Goal: Task Accomplishment & Management: Manage account settings

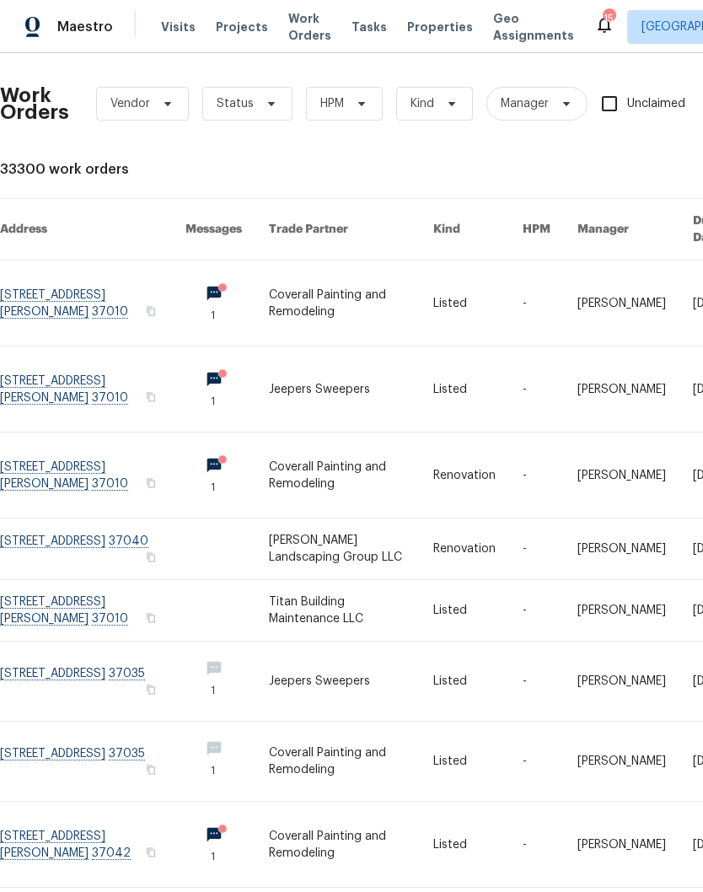
click at [489, 886] on link at bounding box center [477, 844] width 89 height 85
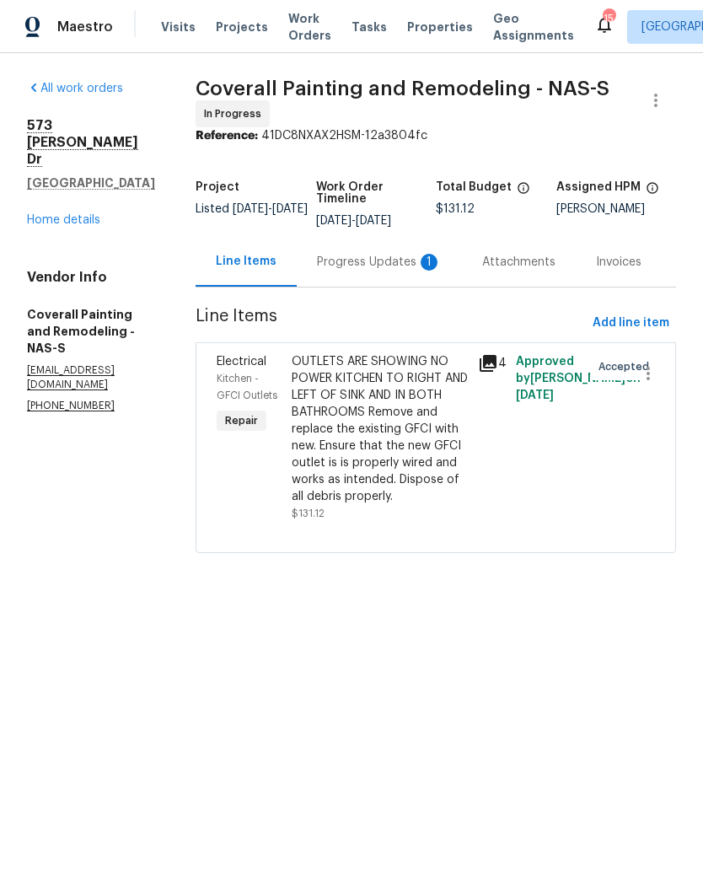
click at [505, 600] on html "Maestro Visits Projects Work Orders Tasks Properties Geo Assignments 15 Nashvil…" at bounding box center [351, 300] width 703 height 600
click at [420, 271] on div "Progress Updates 1" at bounding box center [379, 262] width 125 height 17
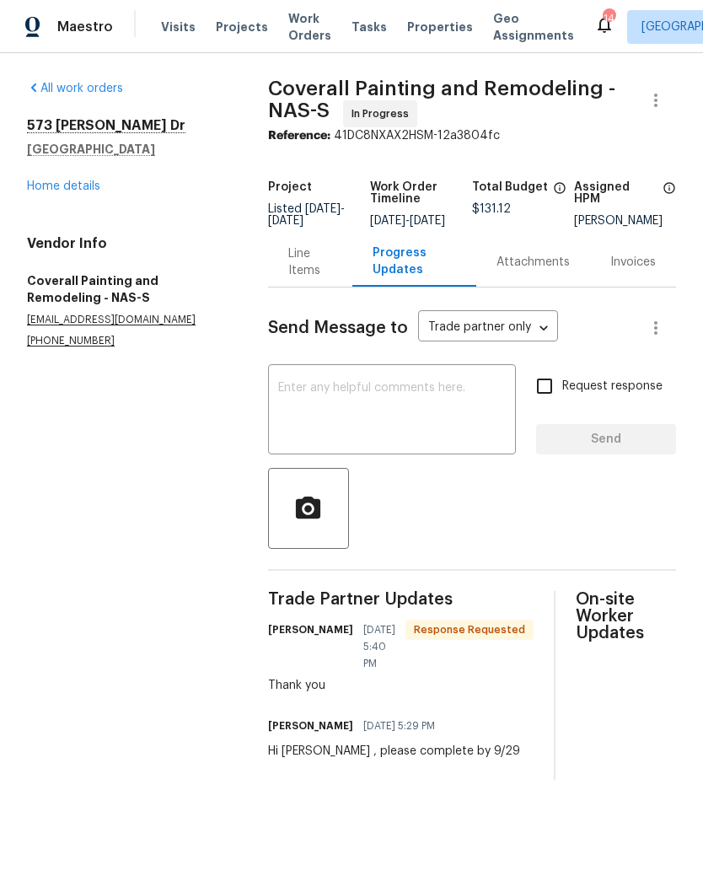
click at [316, 277] on div "Line Items" at bounding box center [310, 262] width 45 height 34
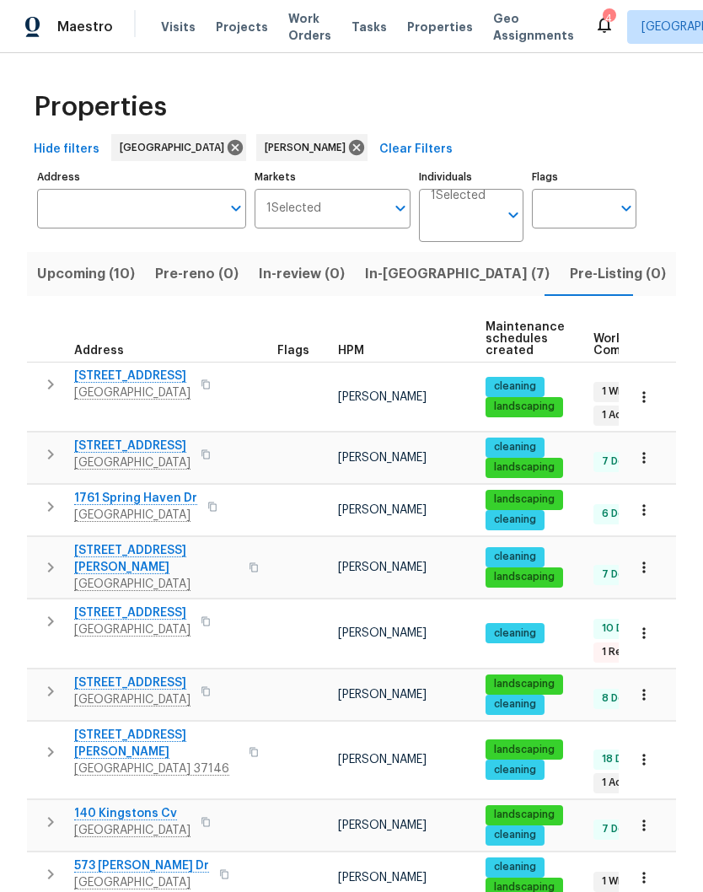
click at [389, 262] on span "In-reno (7)" at bounding box center [457, 274] width 185 height 24
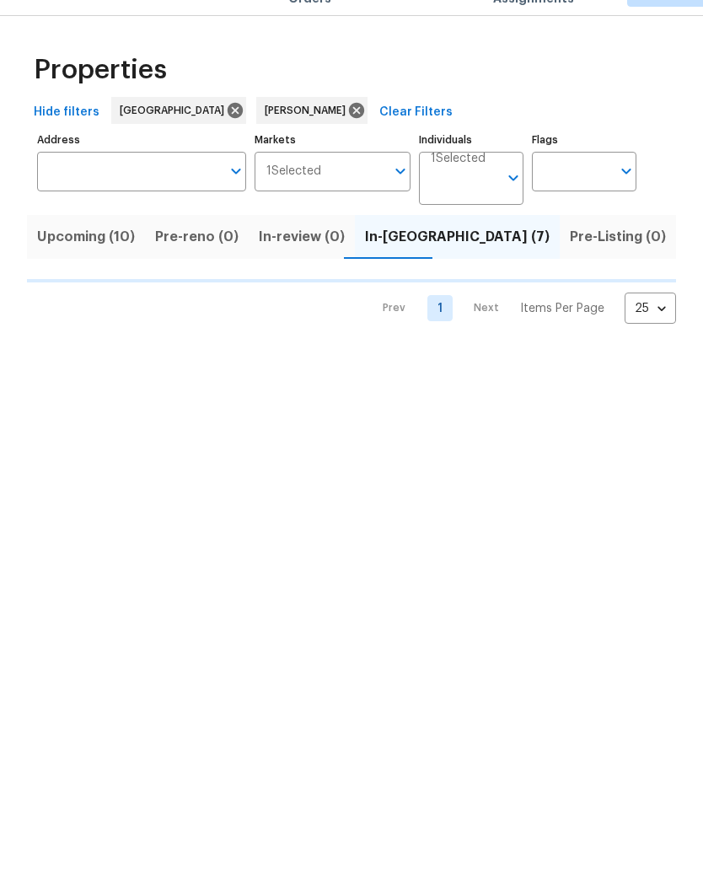
scroll to position [37, 0]
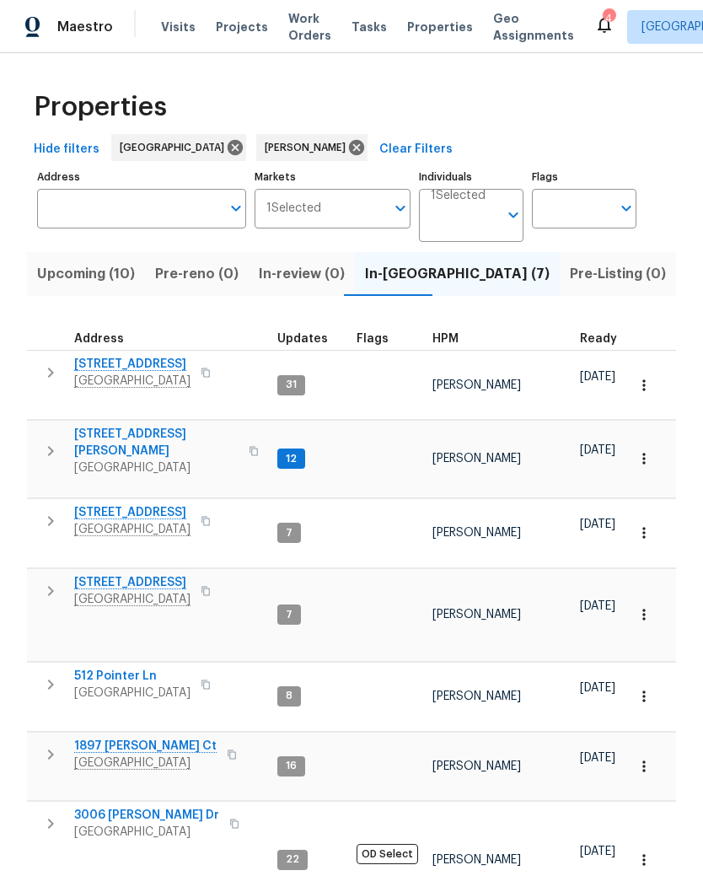
click at [131, 426] on span "[STREET_ADDRESS][PERSON_NAME]" at bounding box center [156, 443] width 164 height 34
click at [142, 426] on span "[STREET_ADDRESS][PERSON_NAME]" at bounding box center [156, 443] width 164 height 34
click at [159, 738] on span "1897 [PERSON_NAME] Ct" at bounding box center [145, 746] width 142 height 17
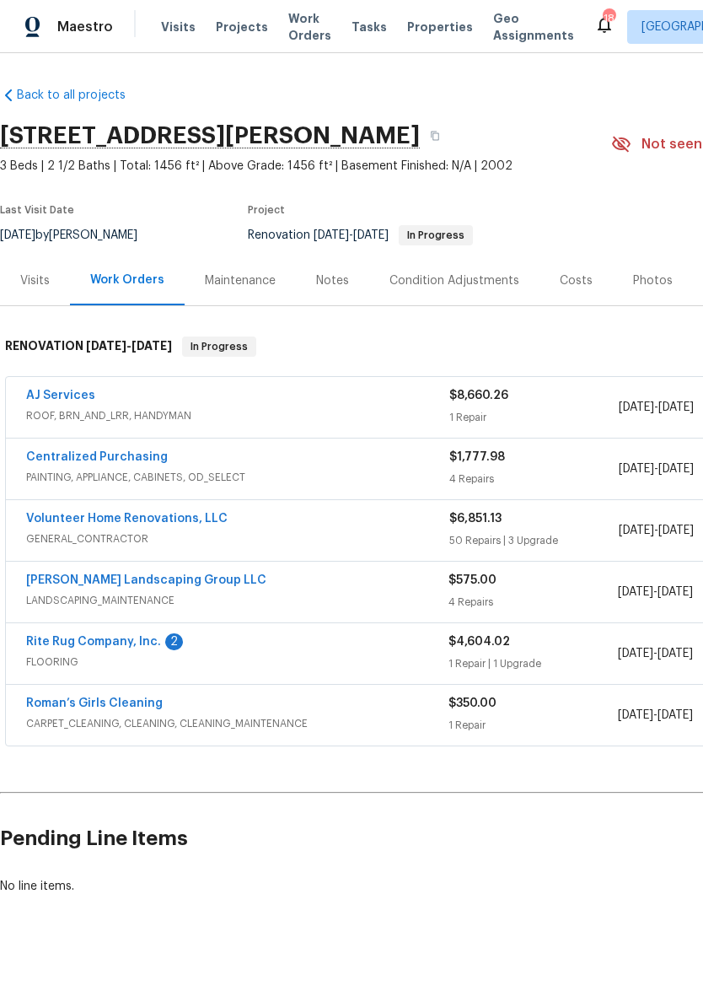
click at [131, 642] on link "Rite Rug Company, Inc." at bounding box center [93, 642] width 135 height 12
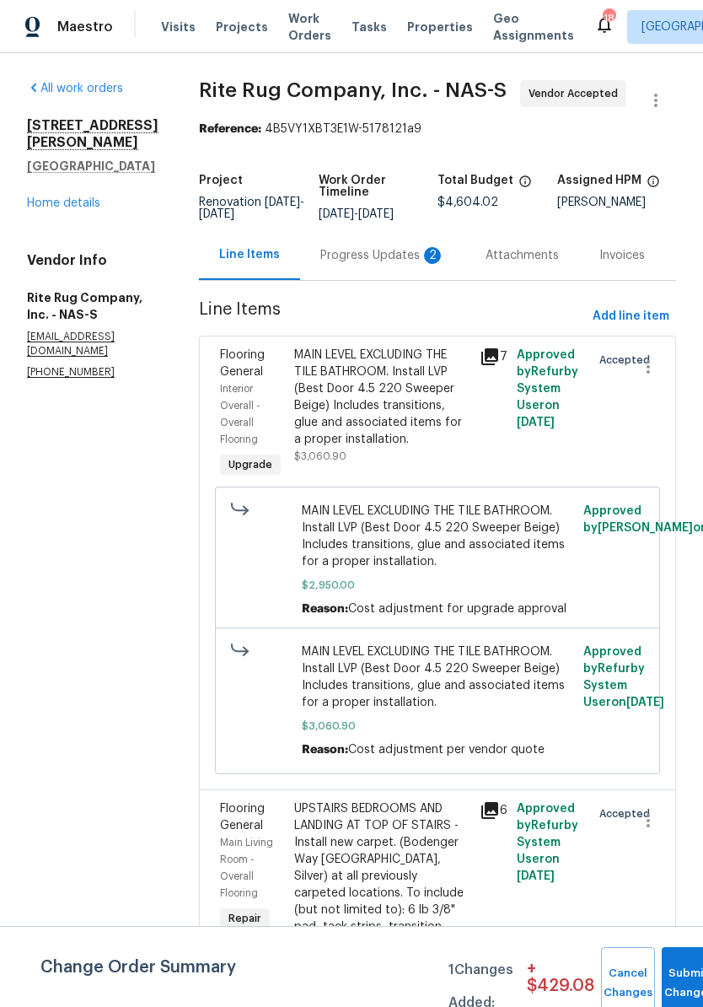
click at [375, 264] on div "Progress Updates 2" at bounding box center [382, 255] width 125 height 17
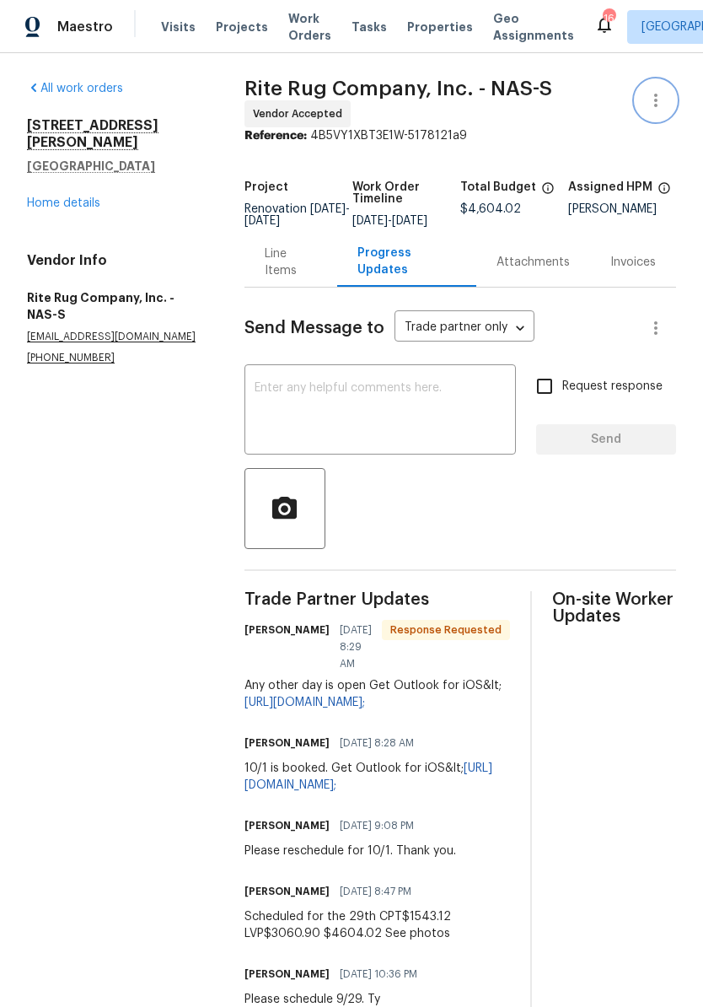
click at [664, 106] on icon "button" at bounding box center [656, 100] width 20 height 20
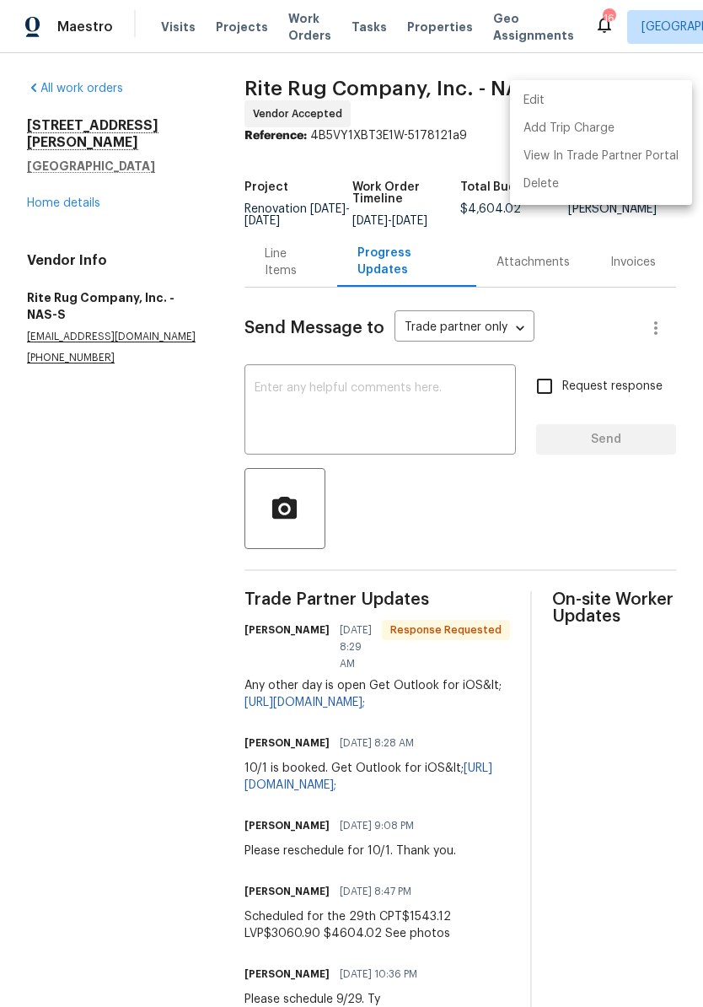
click at [556, 98] on li "Edit" at bounding box center [601, 101] width 182 height 28
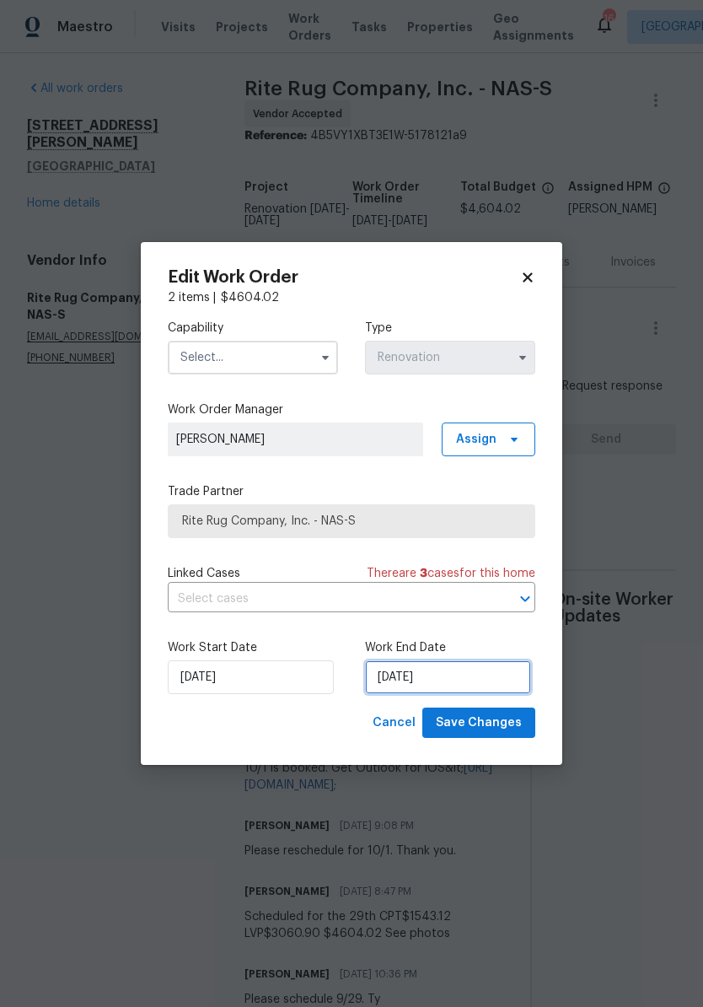
click at [478, 667] on input "[DATE]" at bounding box center [448, 677] width 166 height 34
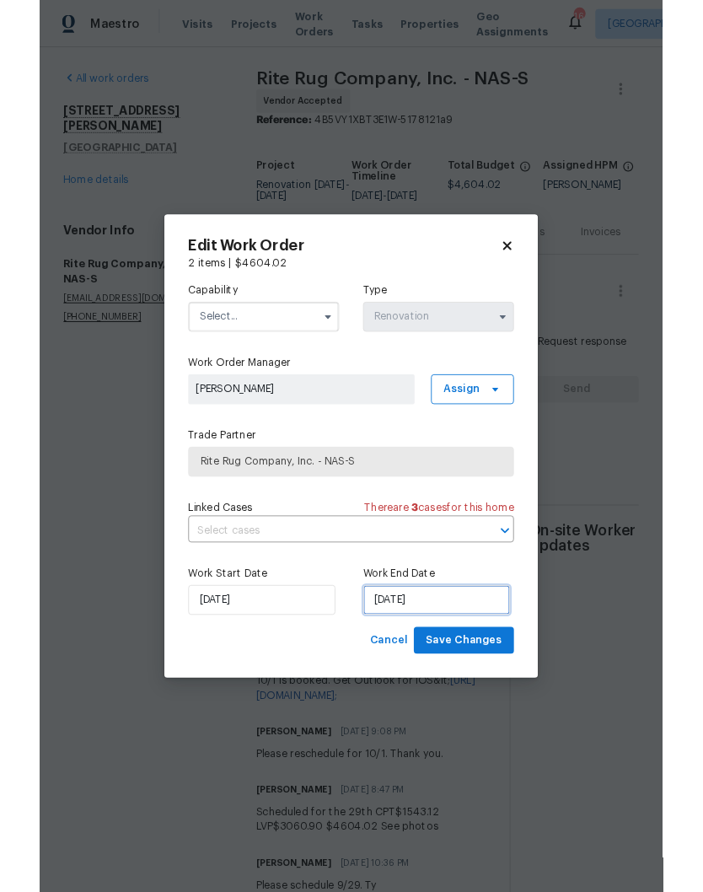
scroll to position [70, 0]
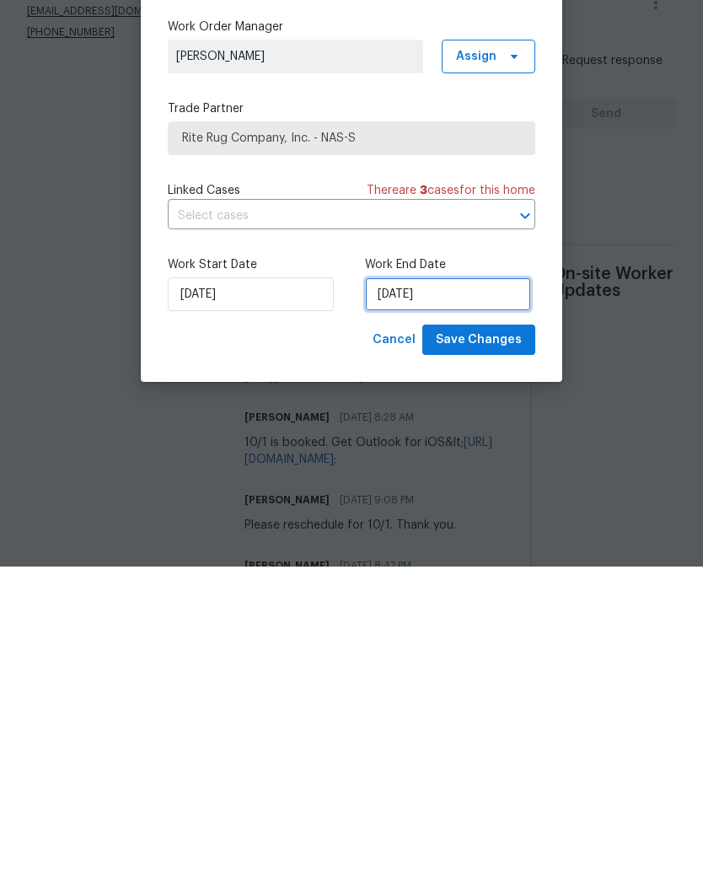
select select "9"
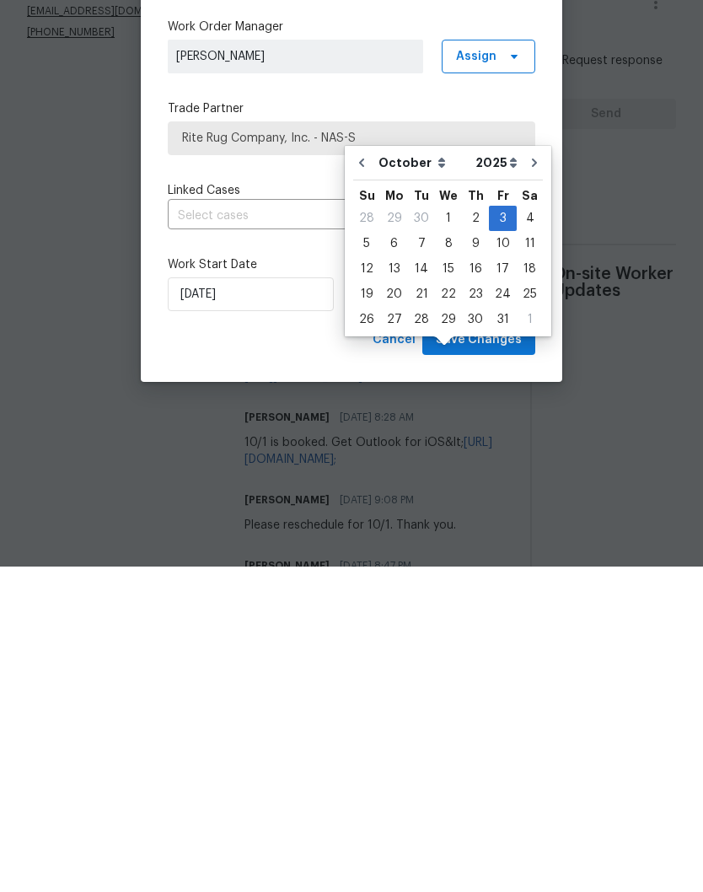
click at [192, 465] on body "Maestro Visits Projects Work Orders Tasks Properties Geo Assignments 16 Nashvil…" at bounding box center [351, 446] width 703 height 892
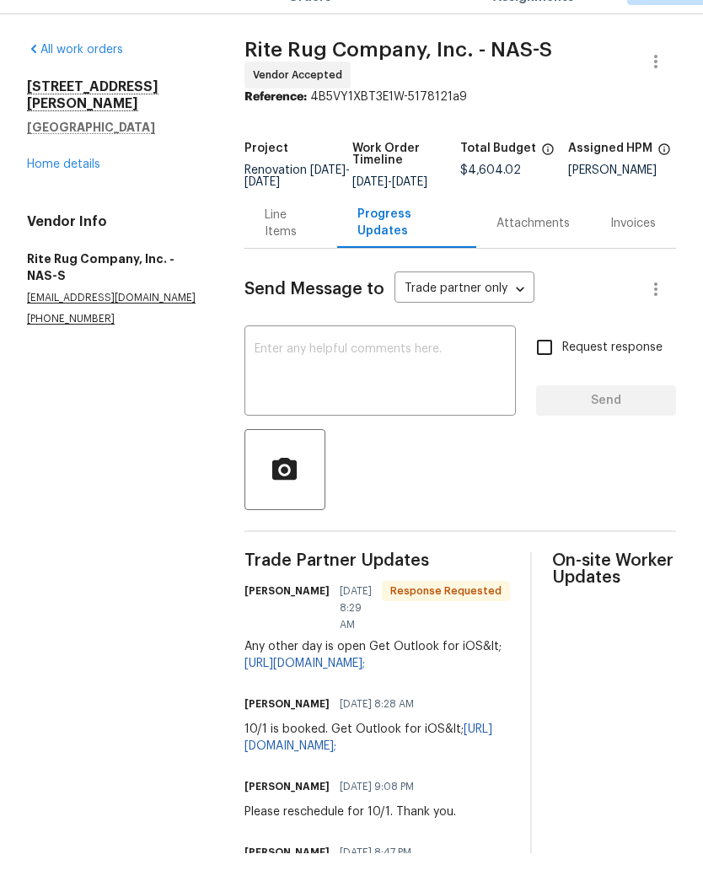
click at [363, 382] on textarea at bounding box center [381, 411] width 252 height 59
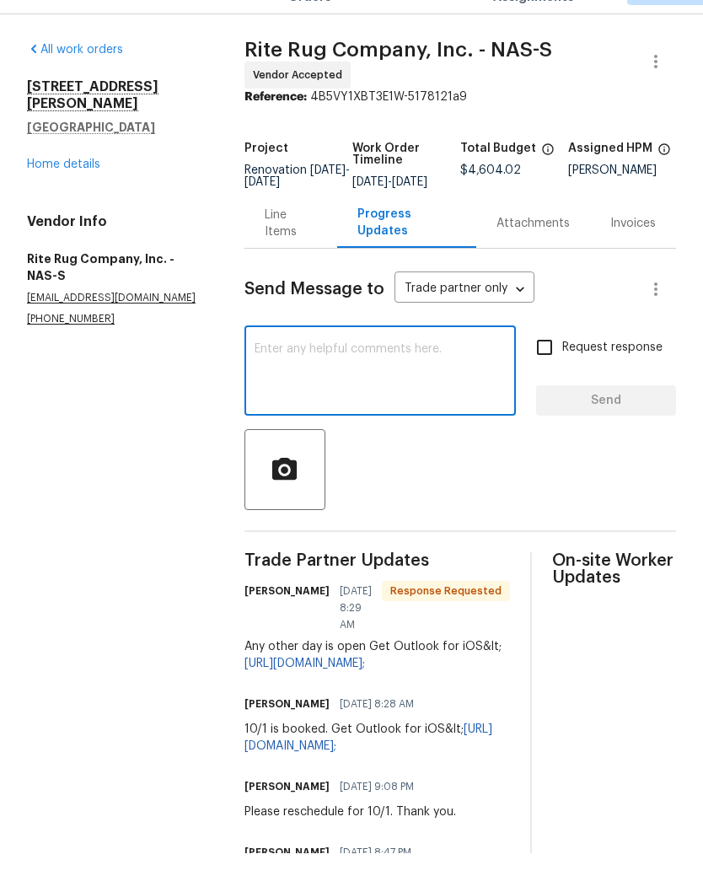
scroll to position [69, 0]
type textarea "Let’s do the 30th please."
click at [616, 429] on span "Send" at bounding box center [606, 439] width 113 height 21
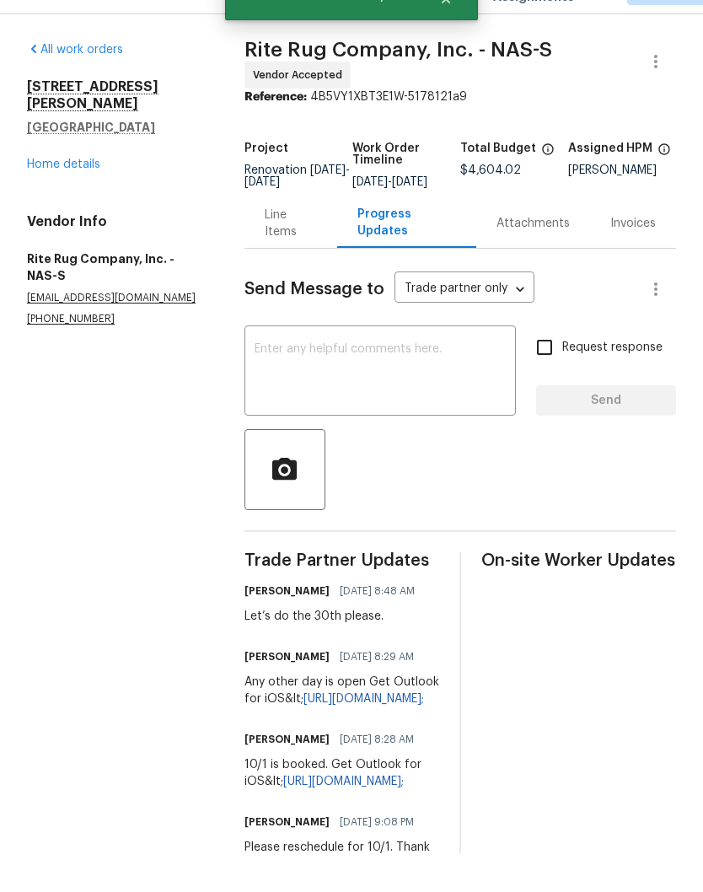
click at [83, 197] on link "Home details" at bounding box center [63, 203] width 73 height 12
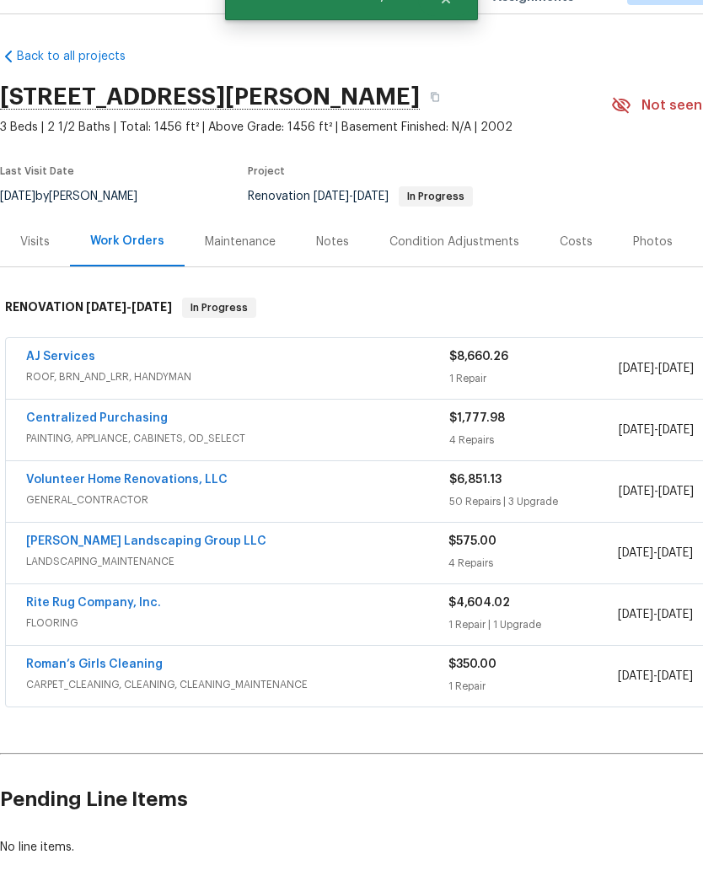
click at [166, 513] on link "Volunteer Home Renovations, LLC" at bounding box center [127, 519] width 202 height 12
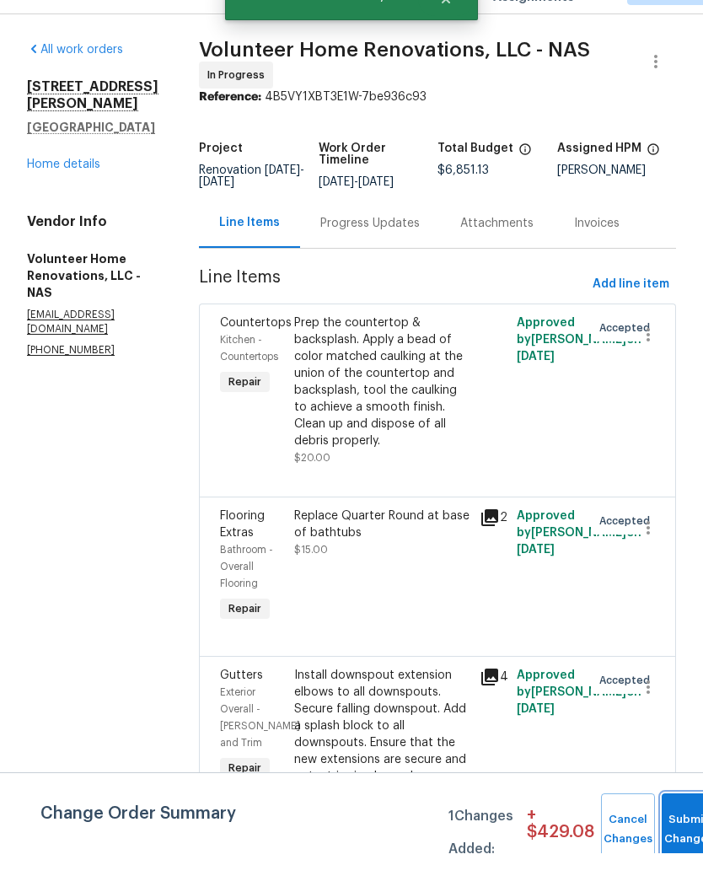
click at [683, 832] on button "Submit Changes" at bounding box center [689, 868] width 54 height 73
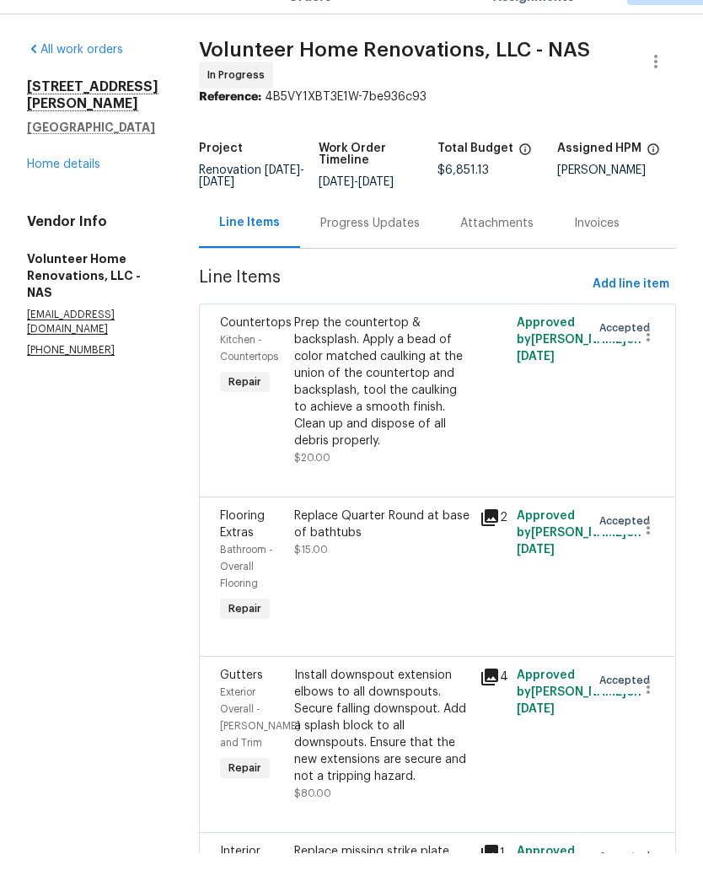
click at [408, 254] on div "Progress Updates" at bounding box center [369, 262] width 99 height 17
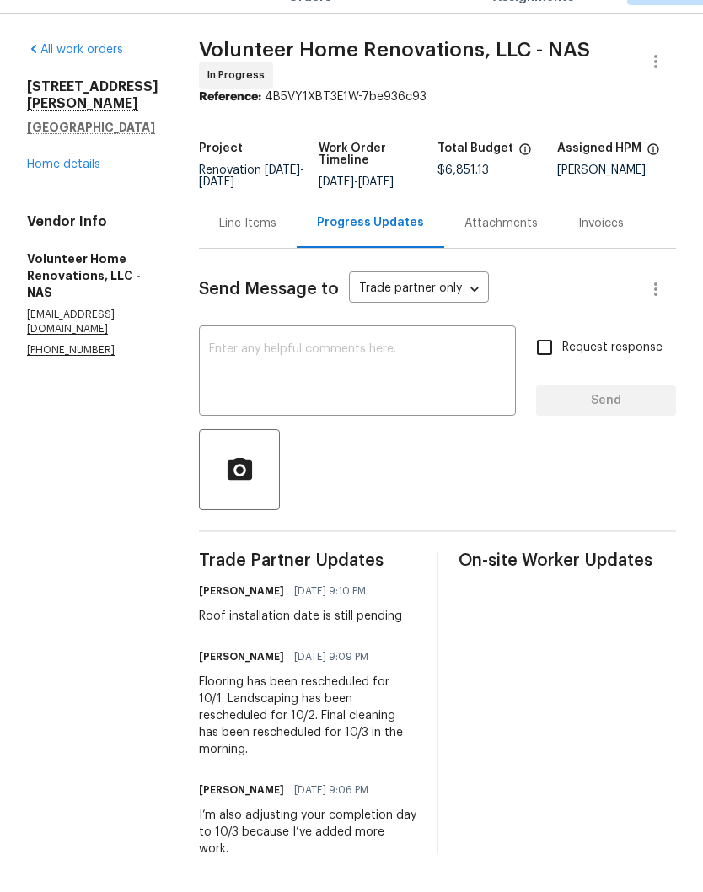
click at [361, 382] on textarea at bounding box center [357, 411] width 297 height 59
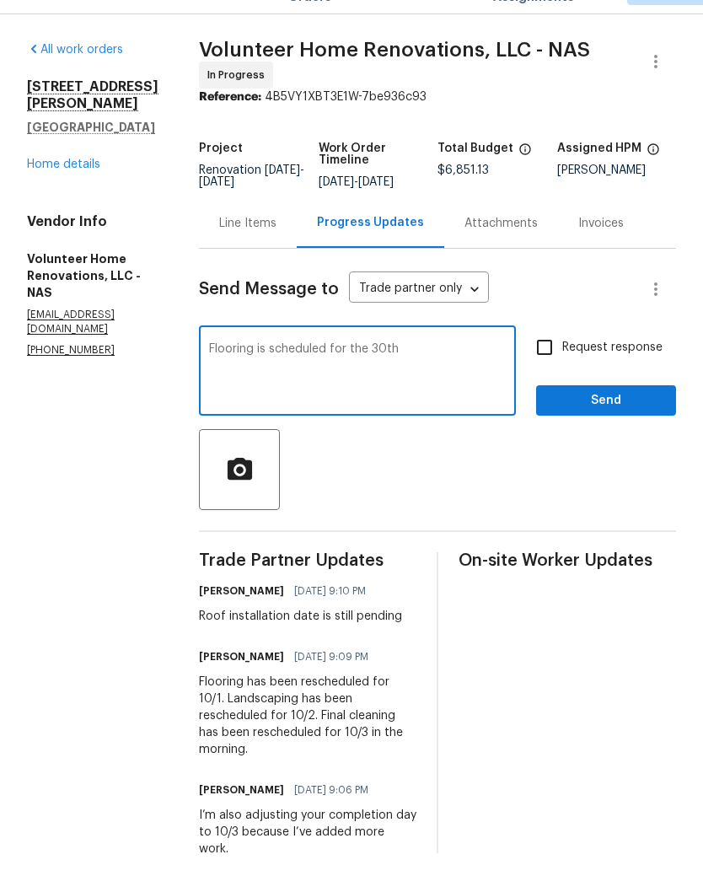
type textarea "Flooring is scheduled for the 30th"
click at [605, 429] on span "Send" at bounding box center [606, 439] width 113 height 21
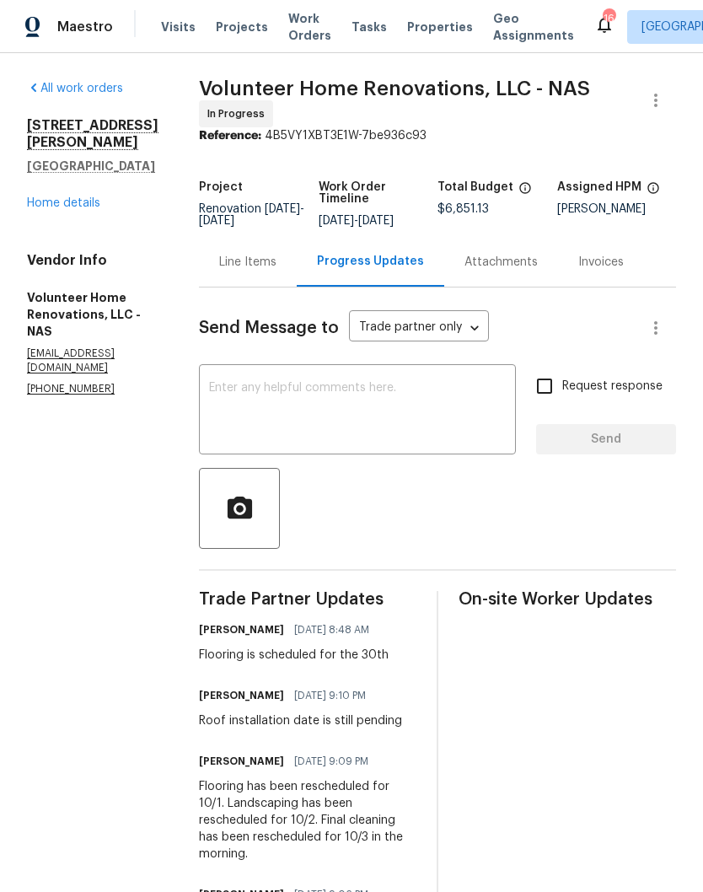
click at [178, 27] on span "Visits" at bounding box center [178, 27] width 35 height 17
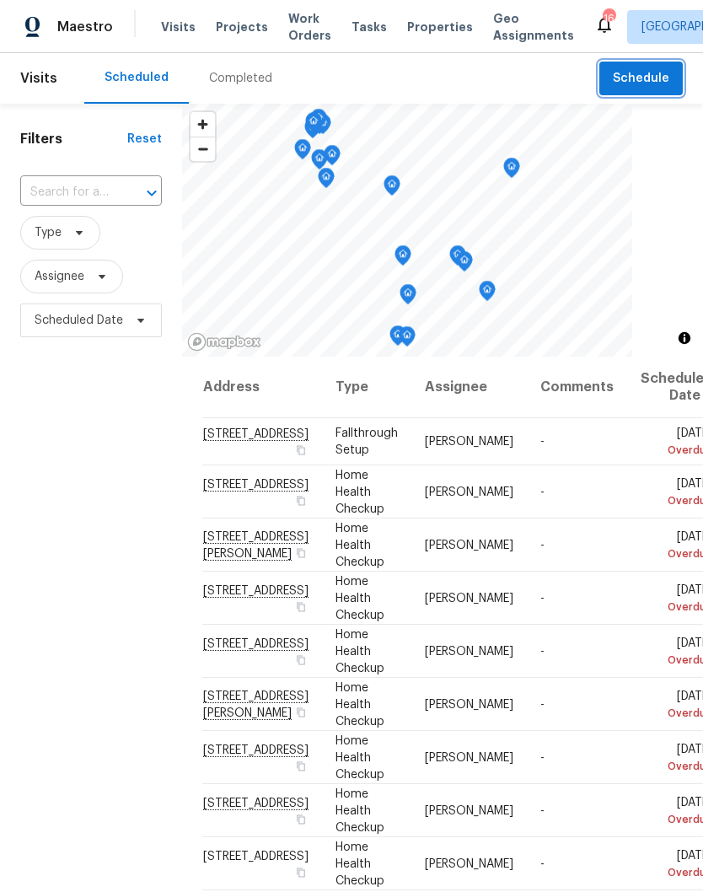
click at [653, 79] on span "Schedule" at bounding box center [641, 78] width 56 height 21
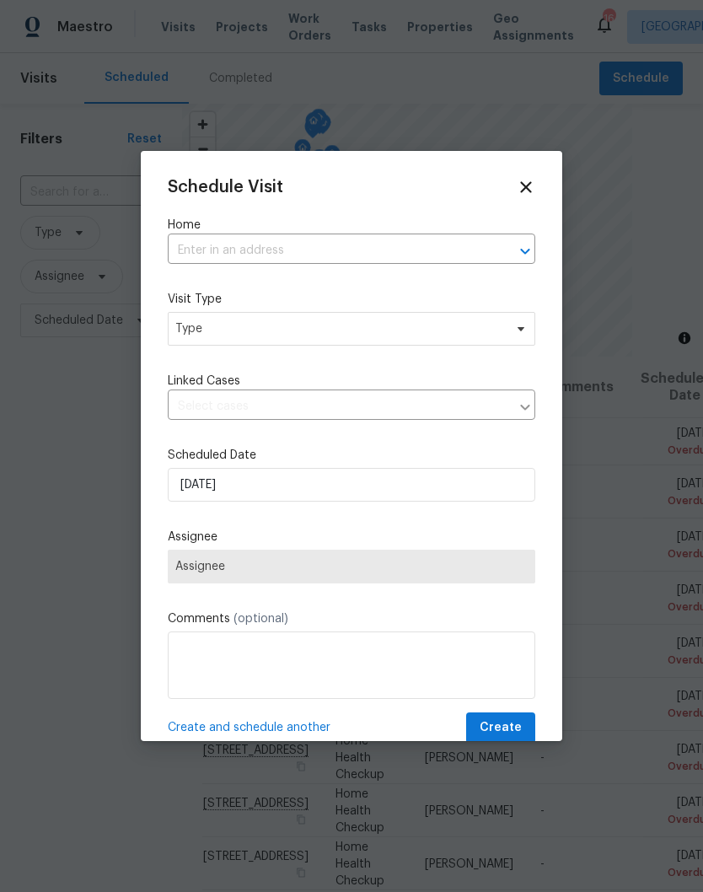
click at [247, 249] on input "text" at bounding box center [328, 251] width 320 height 26
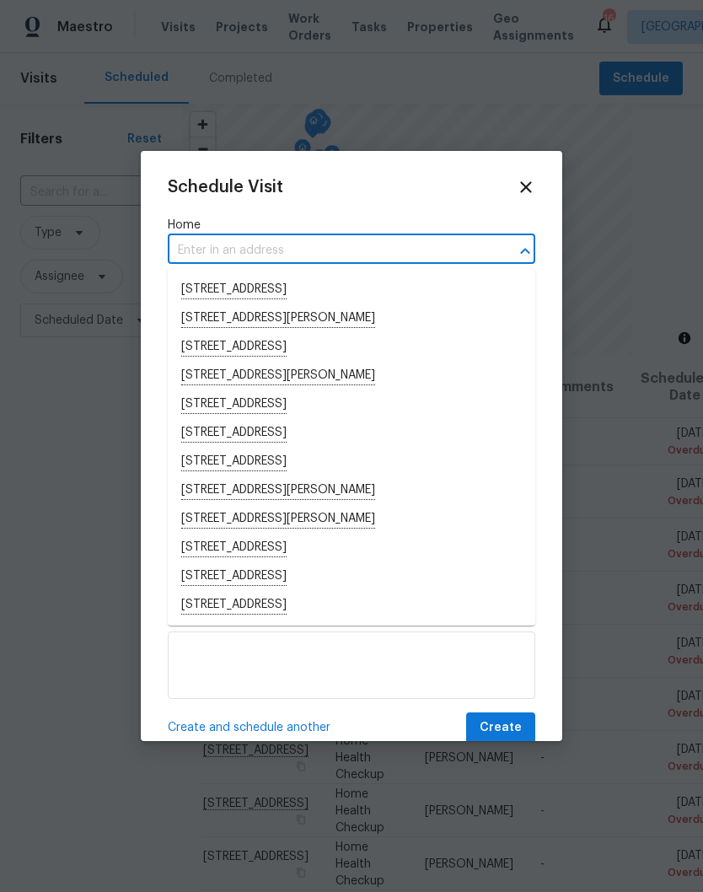
click at [248, 245] on input "text" at bounding box center [328, 251] width 320 height 26
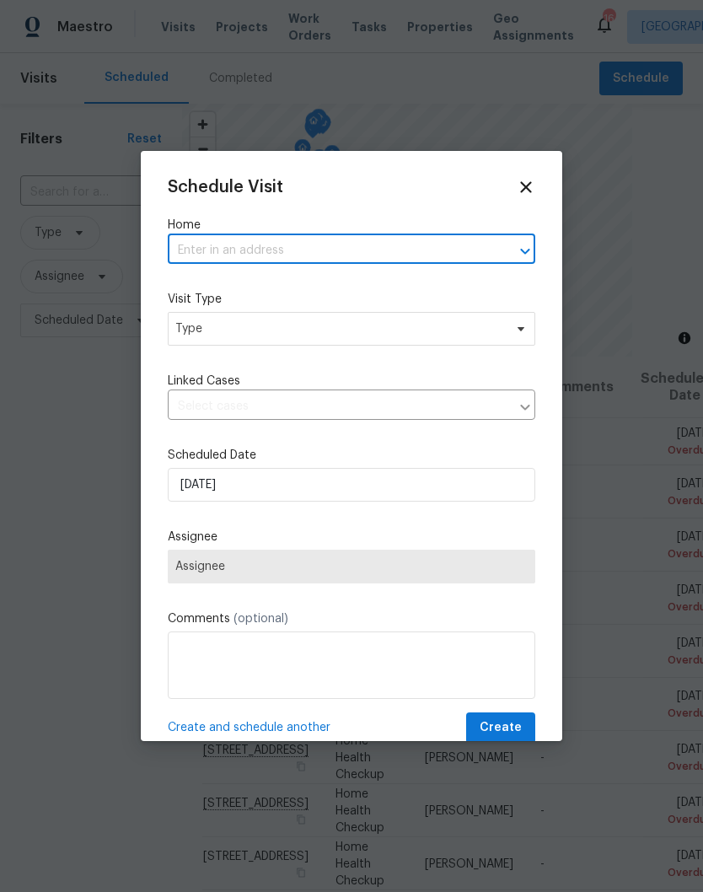
paste input "1201 Elisha Ct La Vergne, TN 37086"
type input "1201 Elisha Ct La Vergne, TN 37086"
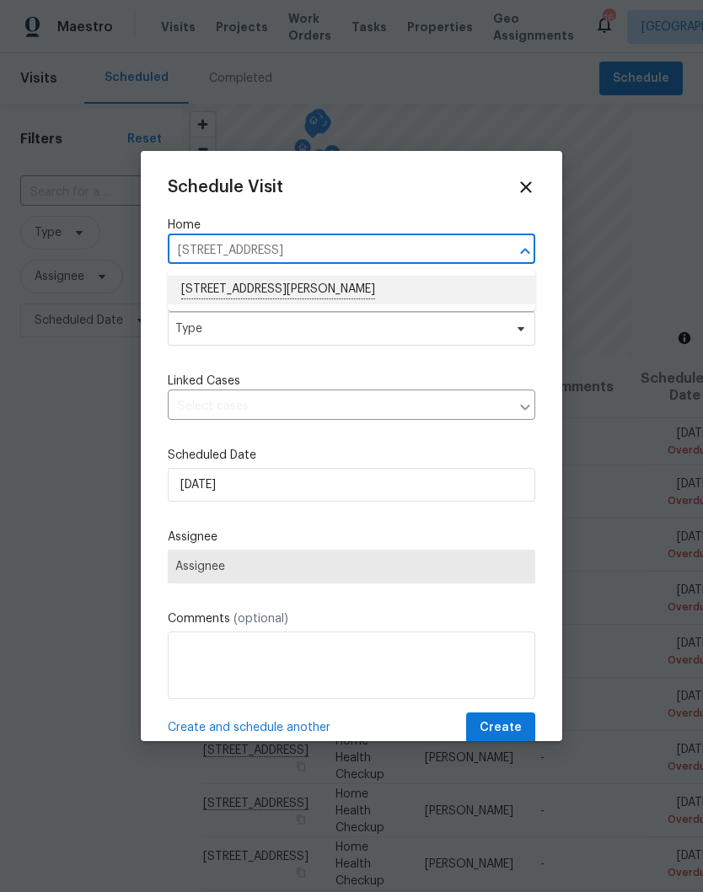
click at [321, 289] on li "1201 Elisha Ct, La Vergne, TN 37086" at bounding box center [352, 290] width 368 height 29
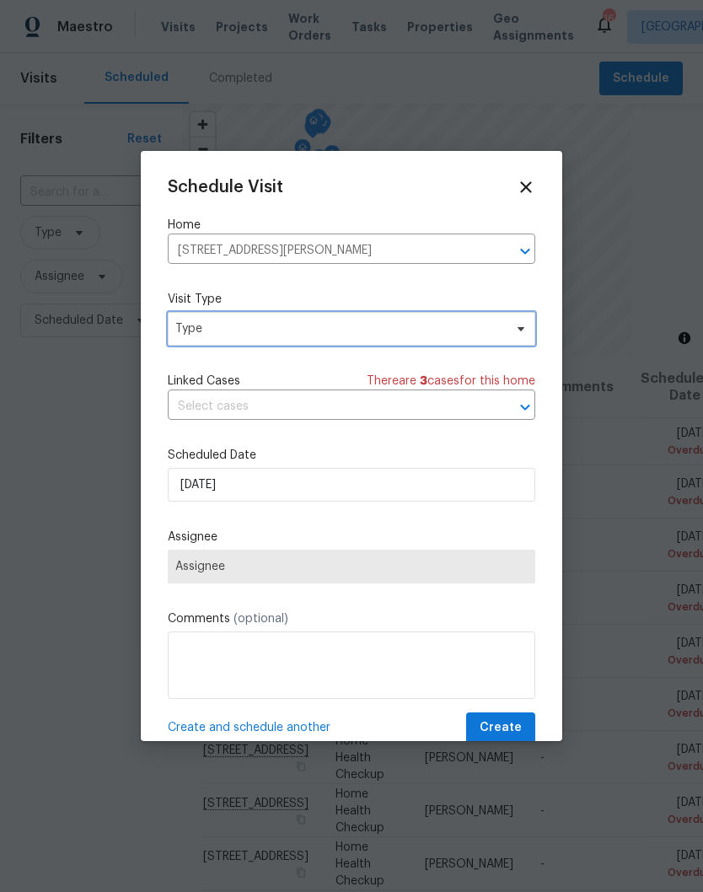
click at [515, 328] on icon at bounding box center [520, 328] width 13 height 13
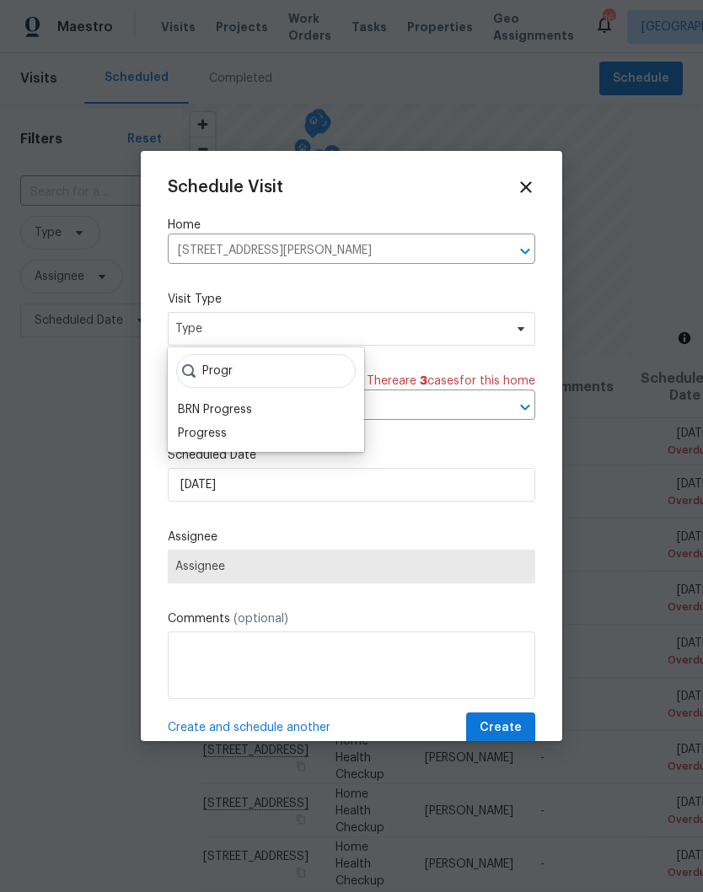
type input "Progr"
click at [223, 434] on div "Progress" at bounding box center [202, 433] width 49 height 17
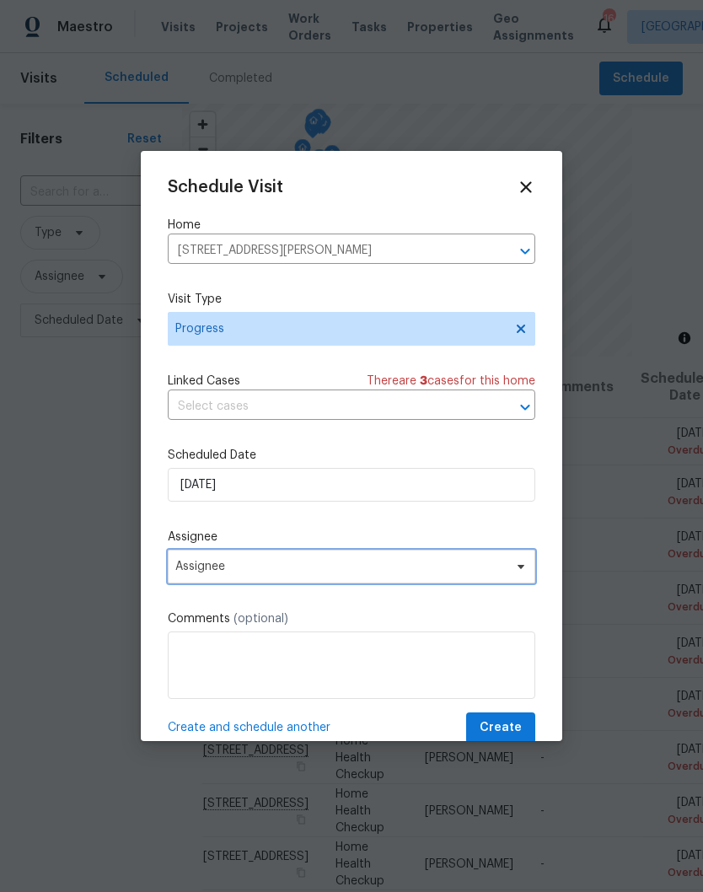
click at [521, 580] on span "Assignee" at bounding box center [352, 567] width 368 height 34
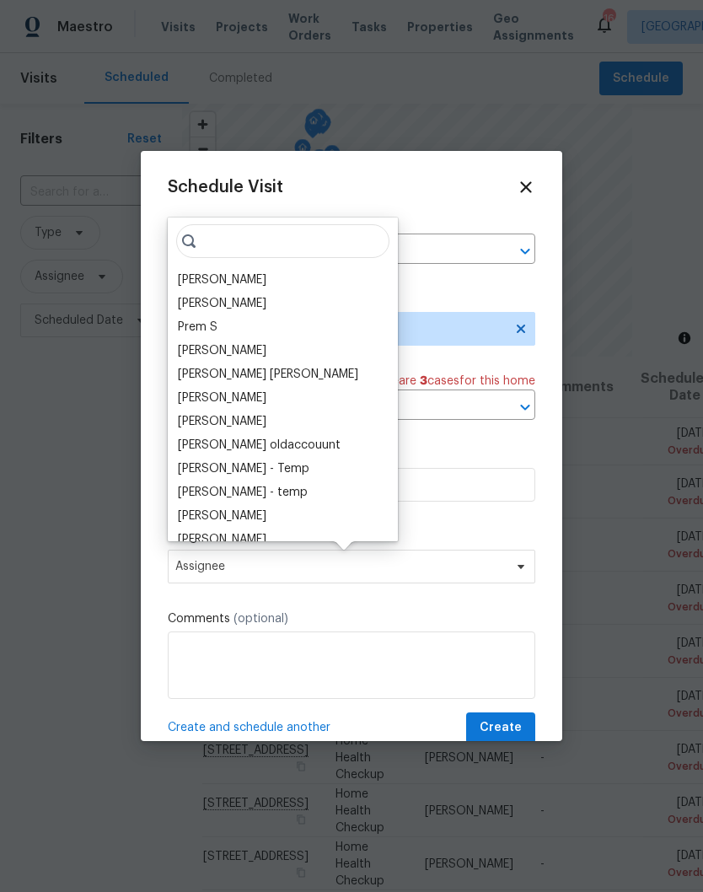
click at [264, 281] on div "[PERSON_NAME]" at bounding box center [222, 279] width 89 height 17
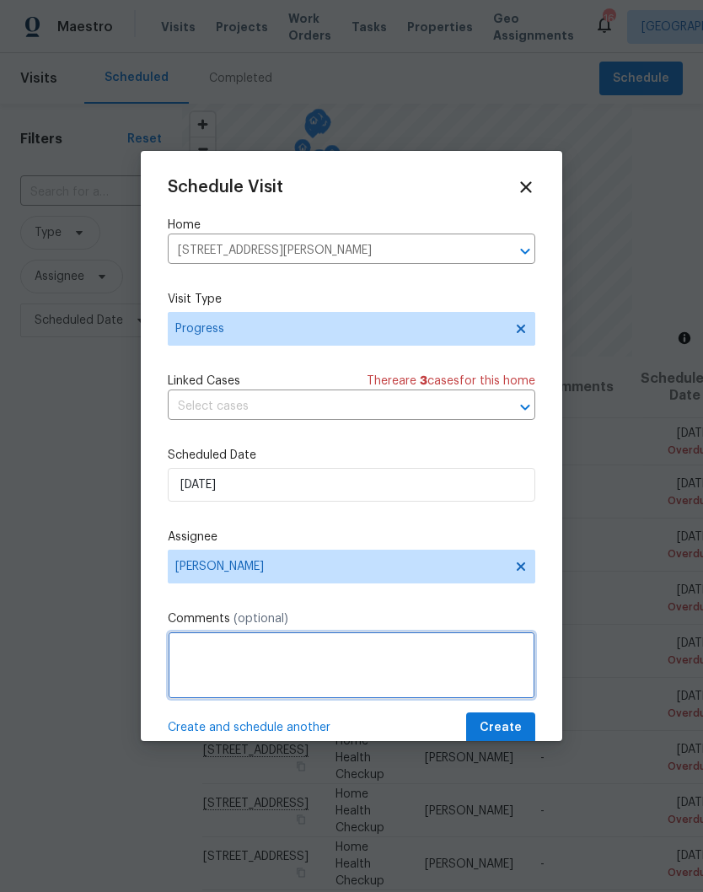
click at [420, 664] on textarea at bounding box center [352, 665] width 368 height 67
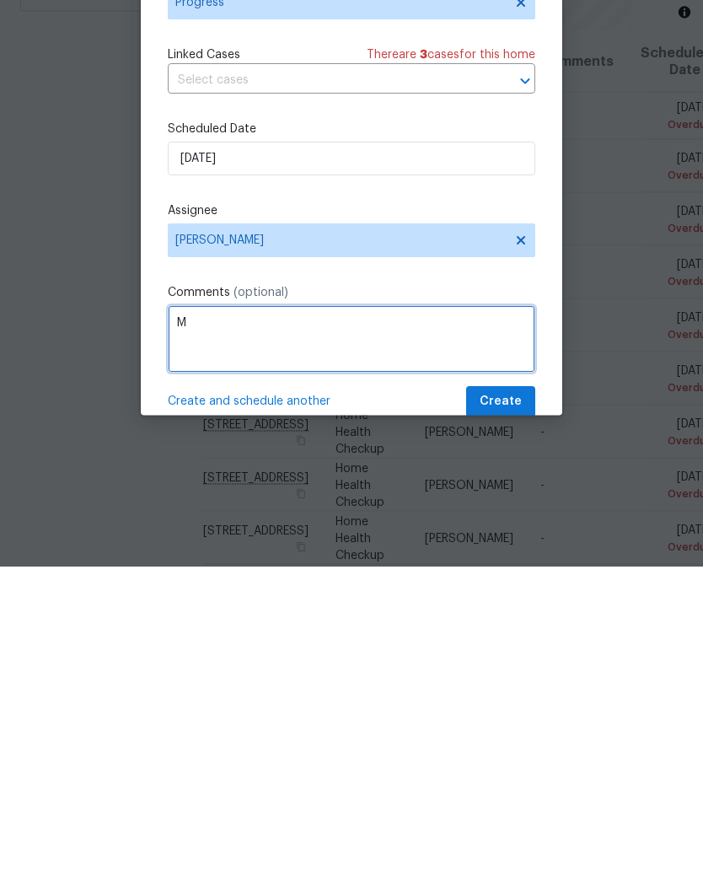
scroll to position [62, 0]
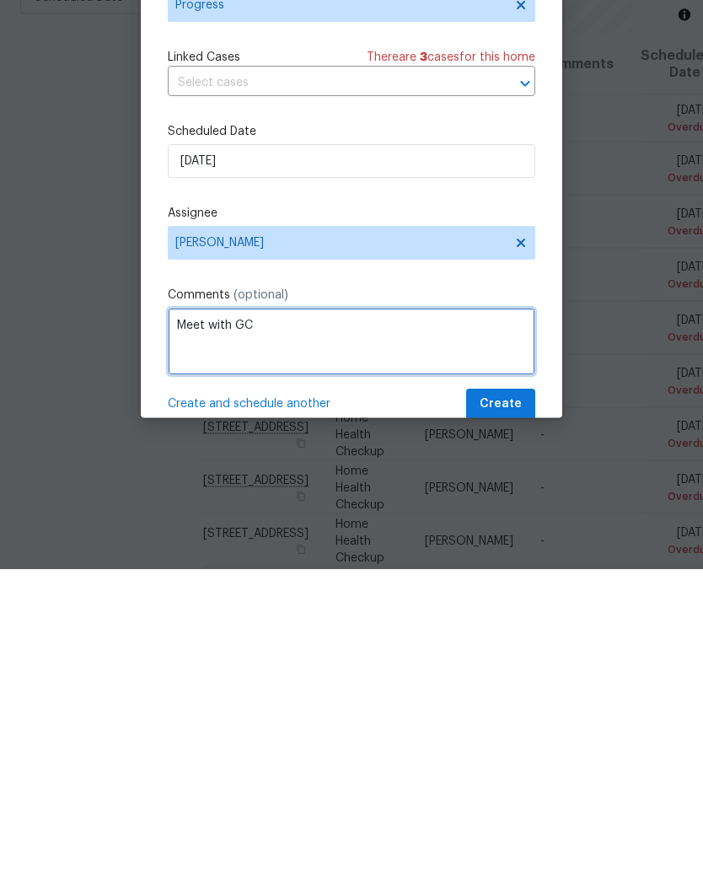
type textarea "Meet with GC"
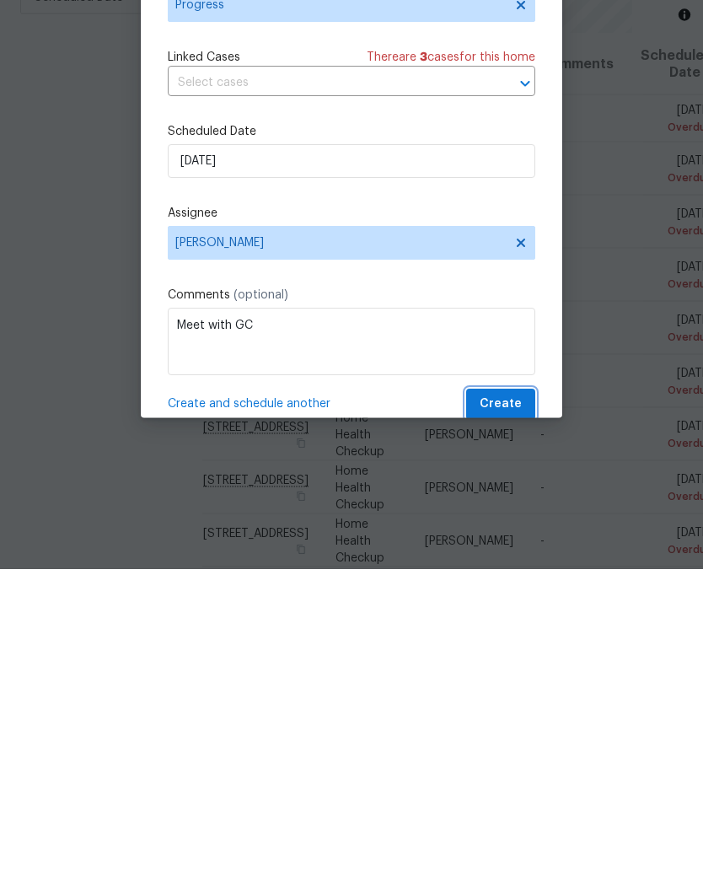
click at [504, 718] on span "Create" at bounding box center [501, 728] width 42 height 21
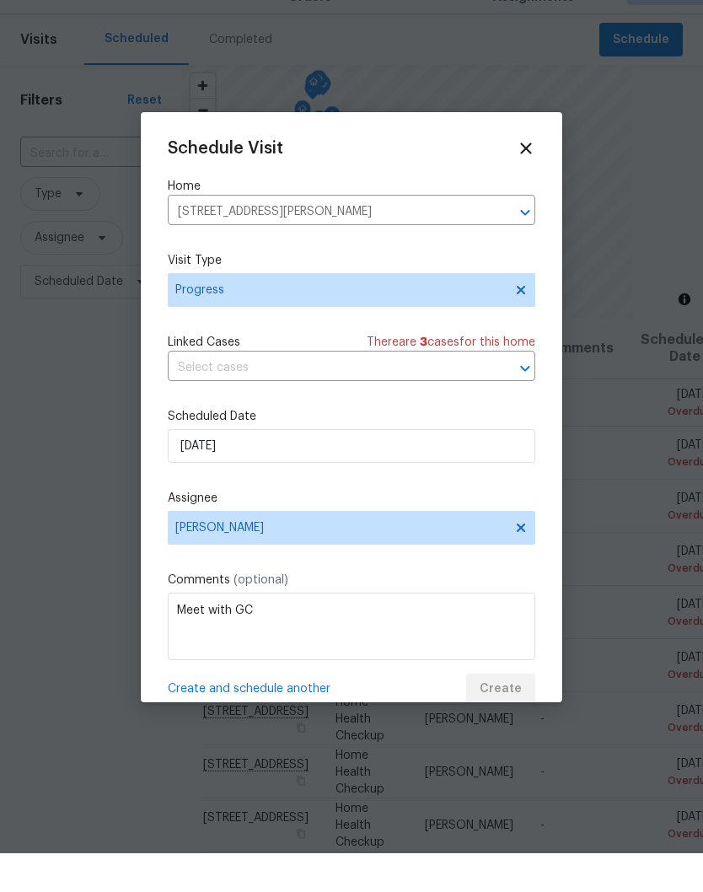
scroll to position [0, 0]
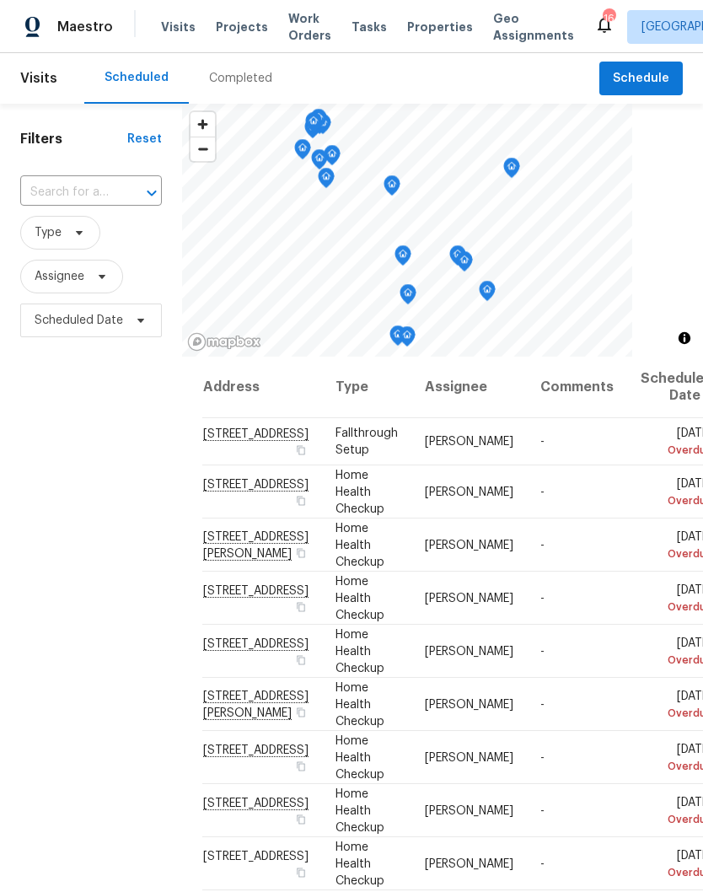
click at [100, 189] on input "text" at bounding box center [67, 193] width 94 height 26
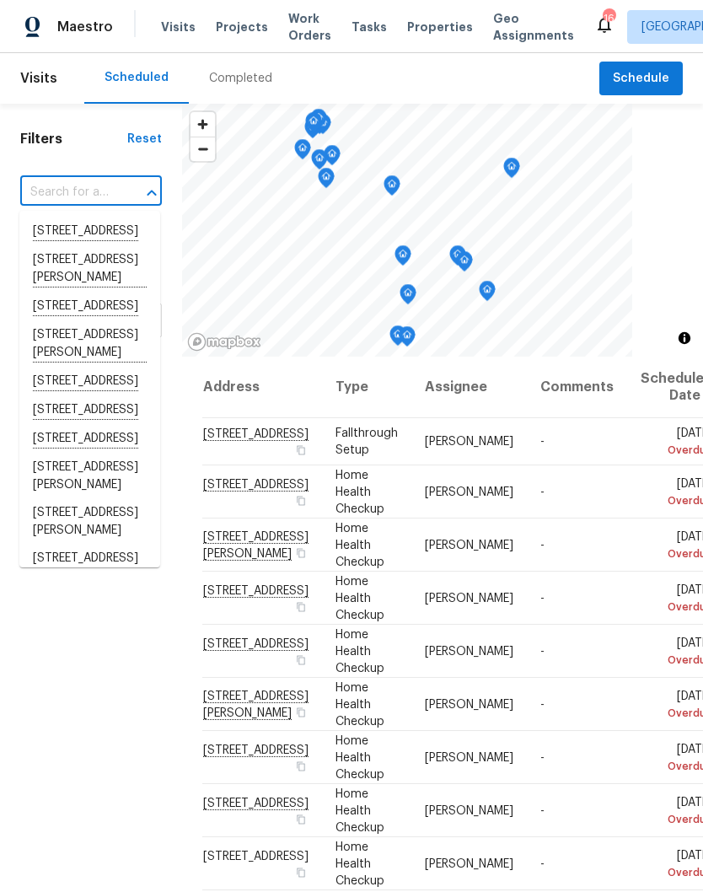
click at [94, 180] on input "text" at bounding box center [67, 193] width 94 height 26
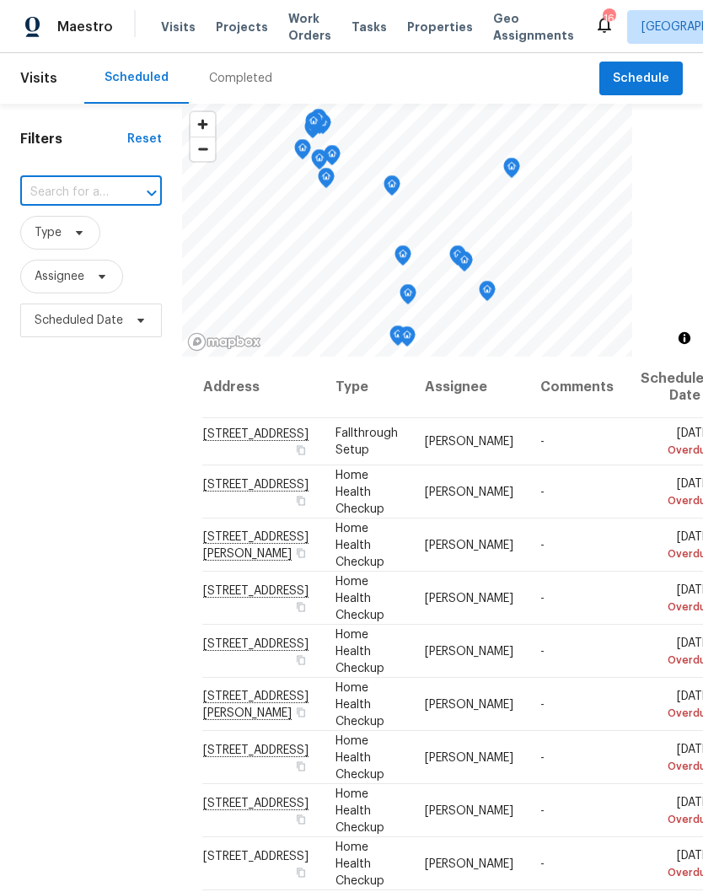
paste input "1201 Elisha Ct La Vergne, TN 37086"
type input "1201 Elisha Ct La Vergne, TN 37086"
click at [90, 239] on li "1201 Elisha Ct, La Vergne, TN 37086" at bounding box center [89, 241] width 141 height 46
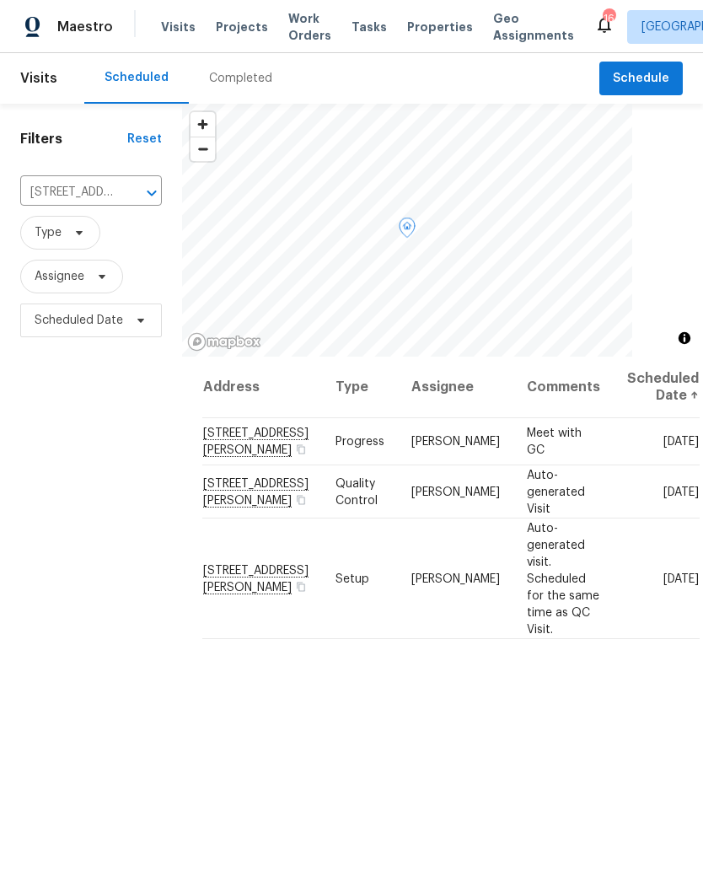
click at [0, 0] on icon at bounding box center [0, 0] width 0 height 0
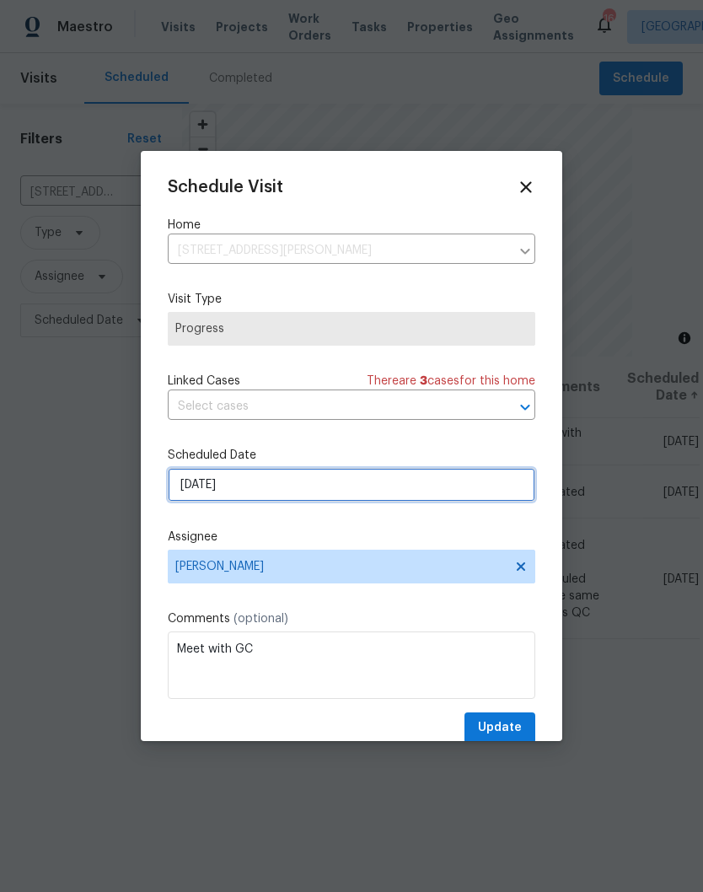
click at [388, 486] on input "9/25/2025" at bounding box center [352, 485] width 368 height 34
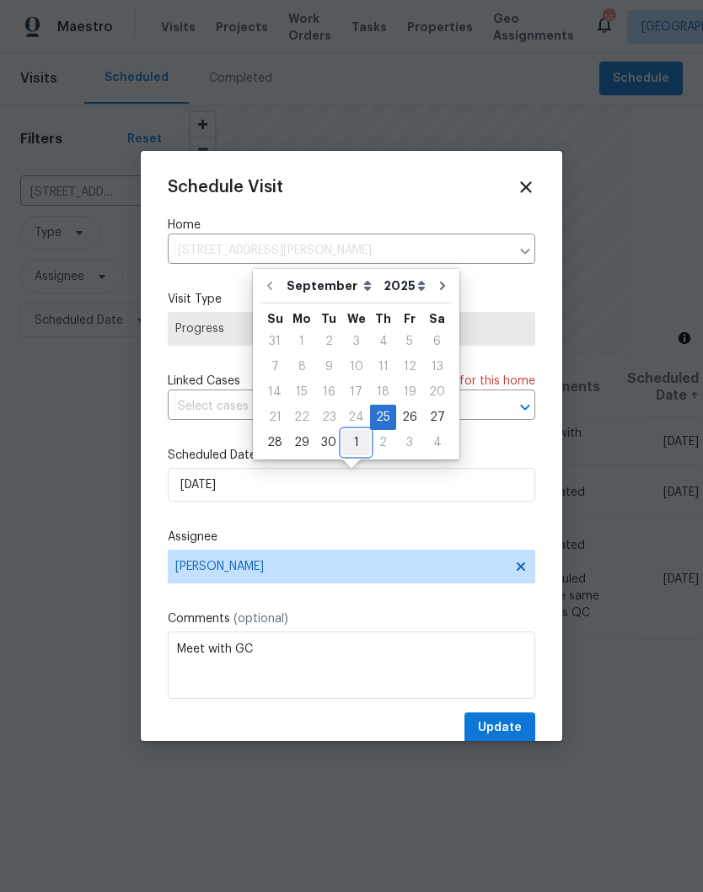
click at [357, 444] on div "1" at bounding box center [356, 443] width 28 height 24
type input "10/1/2025"
select select "9"
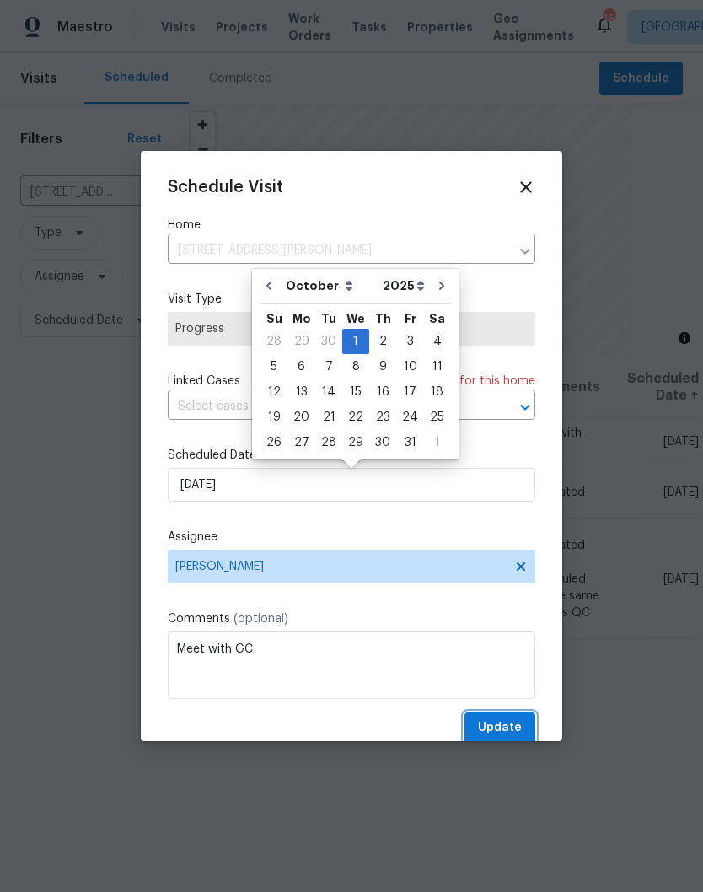
click at [513, 725] on span "Update" at bounding box center [500, 728] width 44 height 21
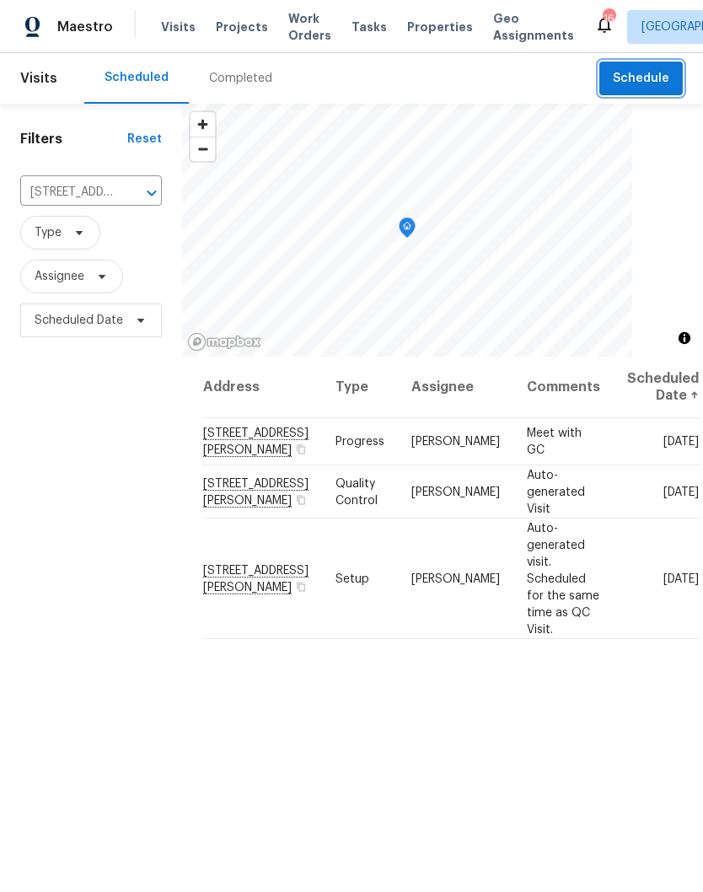
click at [631, 80] on span "Schedule" at bounding box center [641, 78] width 56 height 21
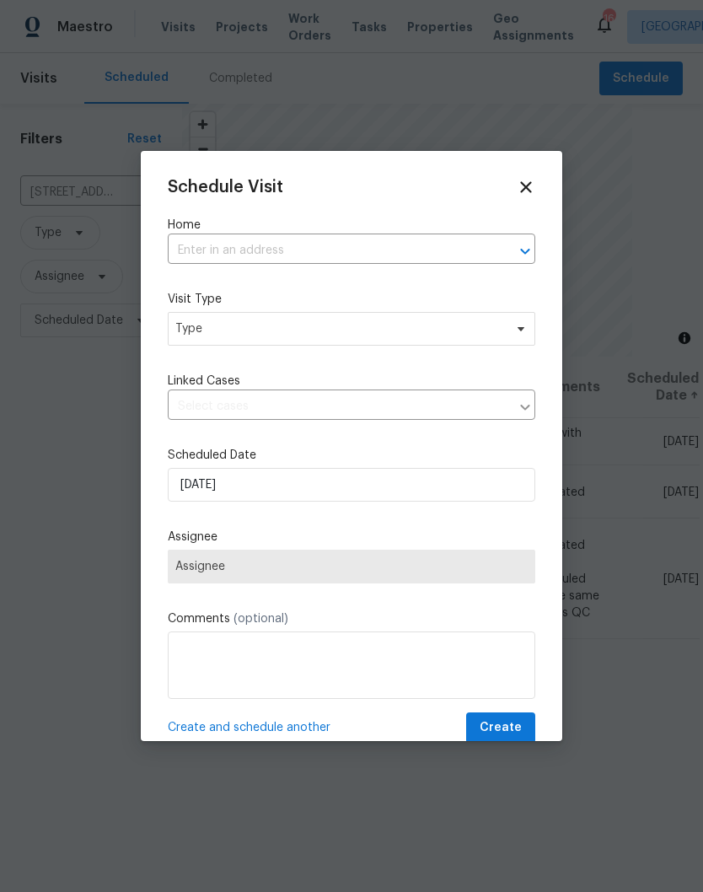
click at [264, 246] on input "text" at bounding box center [328, 251] width 320 height 26
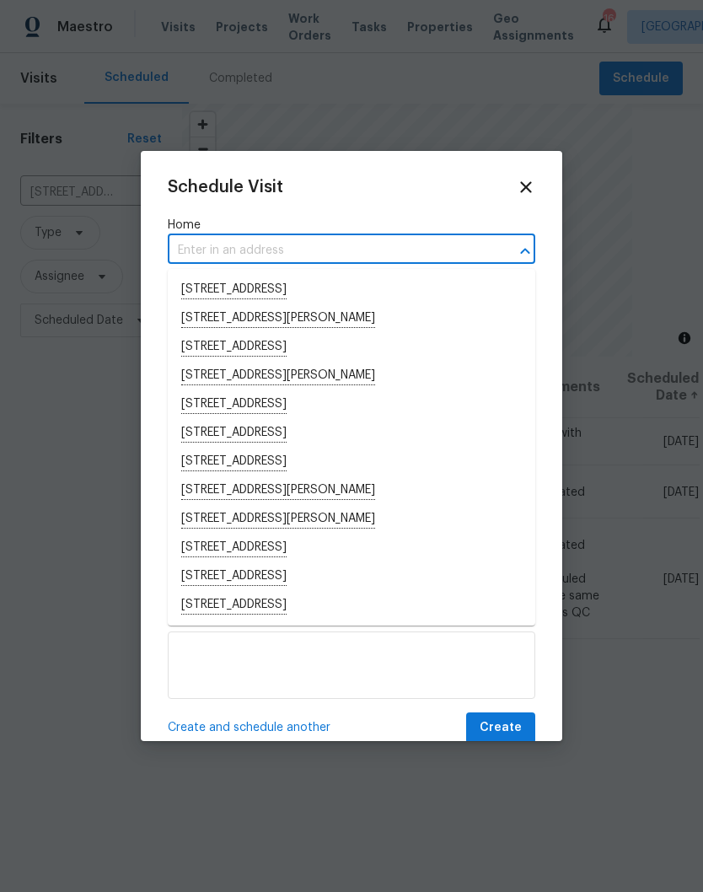
click at [260, 245] on input "text" at bounding box center [328, 251] width 320 height 26
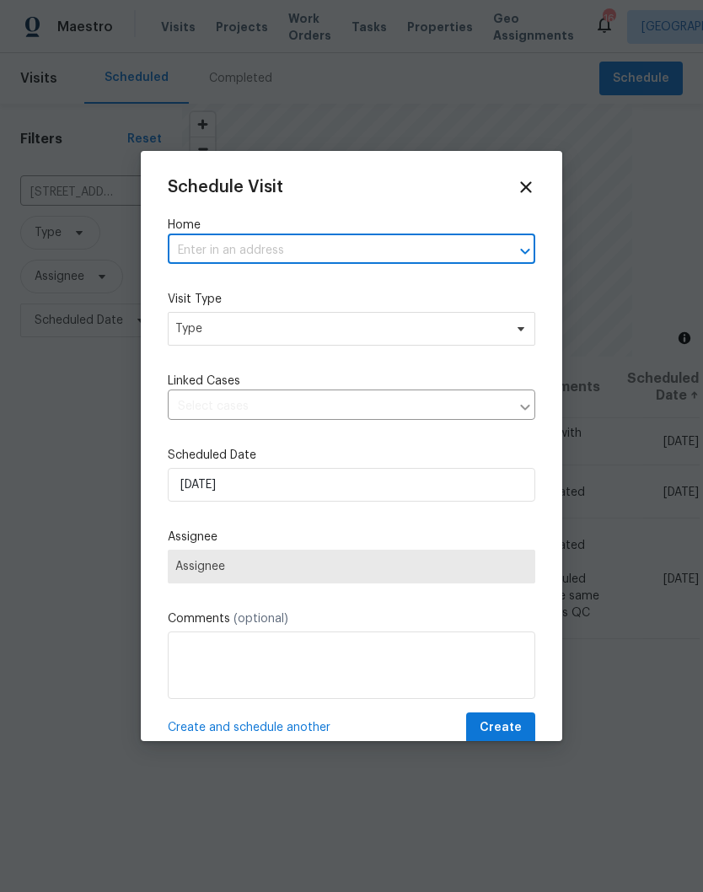
paste input "1897 Sherman Ct Clarksville, TN 37042"
type input "1897 Sherman Ct Clarksville, TN 37042"
click at [278, 286] on li "[STREET_ADDRESS][PERSON_NAME]" at bounding box center [352, 290] width 368 height 29
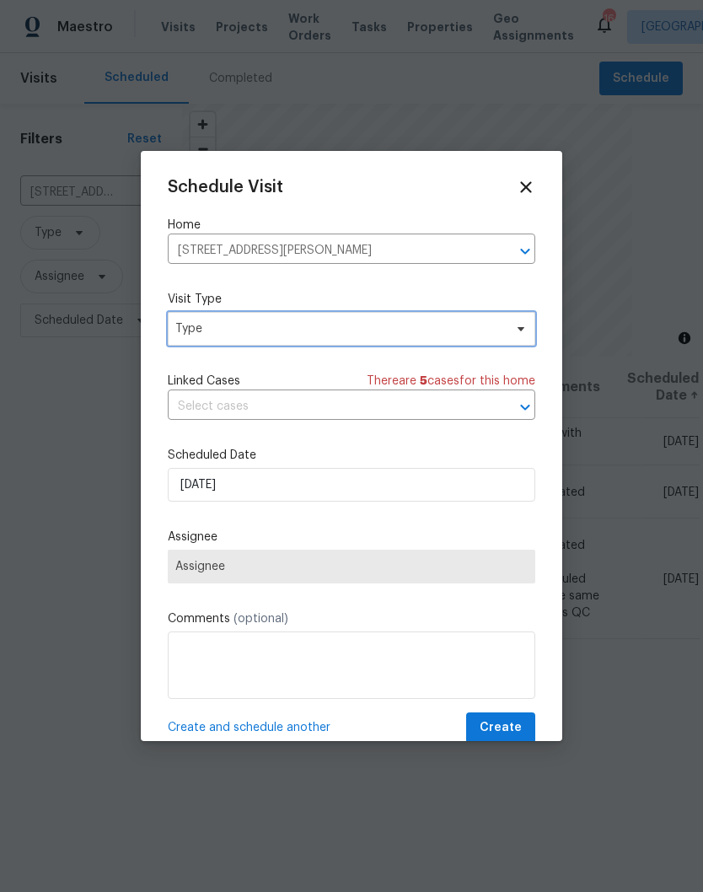
click at [517, 331] on icon at bounding box center [520, 328] width 13 height 13
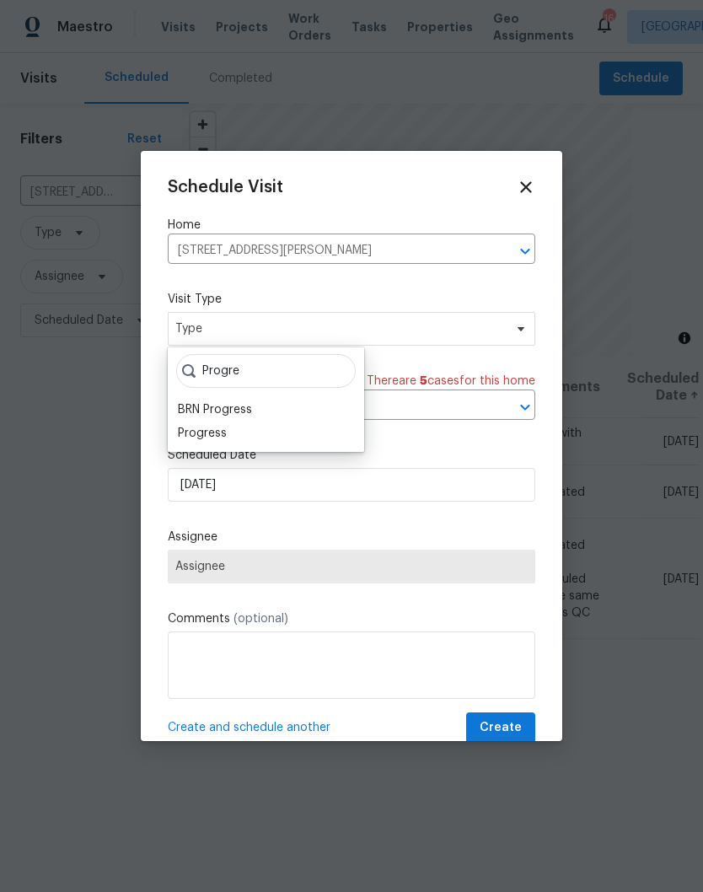
type input "Progre"
click at [224, 427] on div "Progress" at bounding box center [202, 433] width 49 height 17
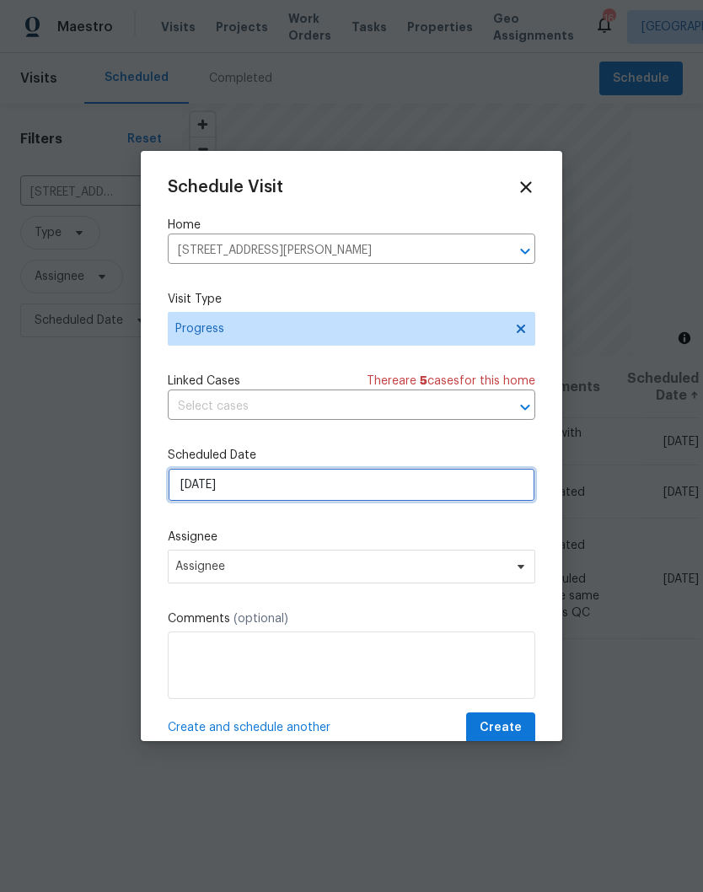
click at [510, 486] on input "9/25/2025" at bounding box center [352, 485] width 368 height 34
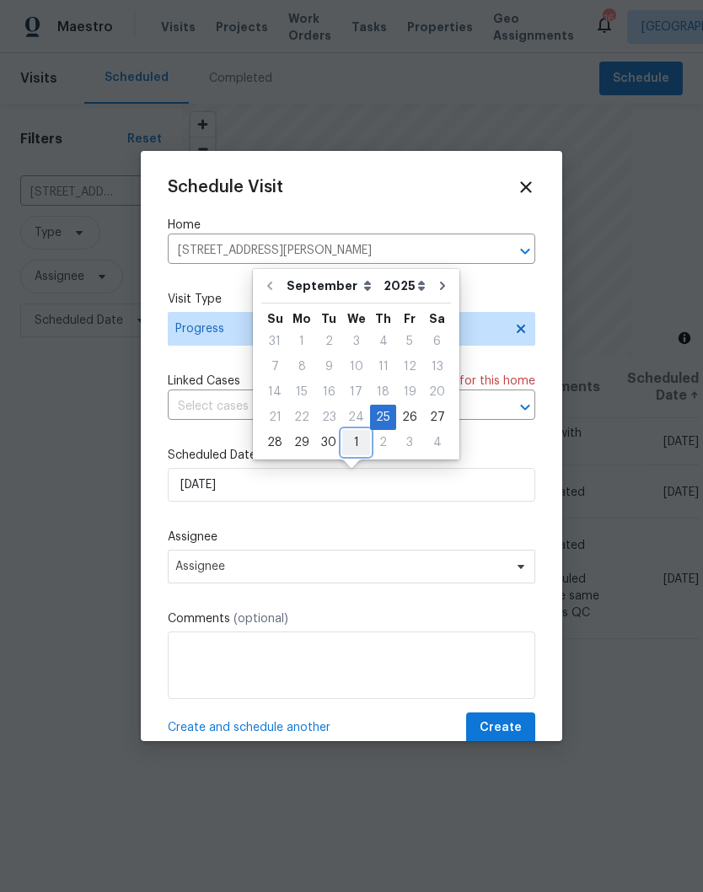
click at [357, 449] on div "1" at bounding box center [356, 443] width 28 height 24
type input "10/1/2025"
select select "9"
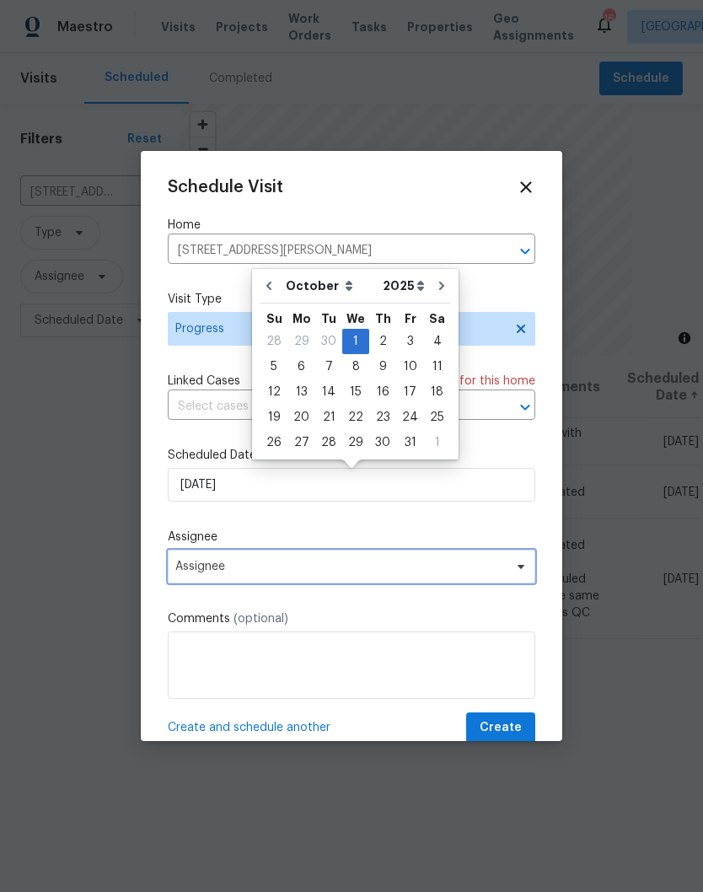
click at [522, 573] on icon at bounding box center [520, 566] width 13 height 13
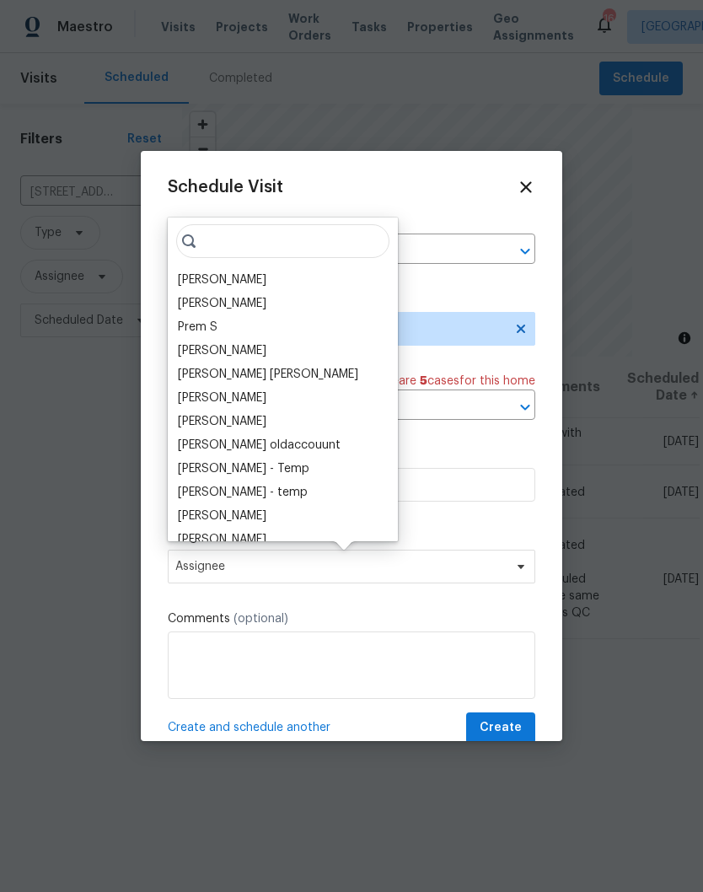
click at [249, 279] on div "[PERSON_NAME]" at bounding box center [222, 279] width 89 height 17
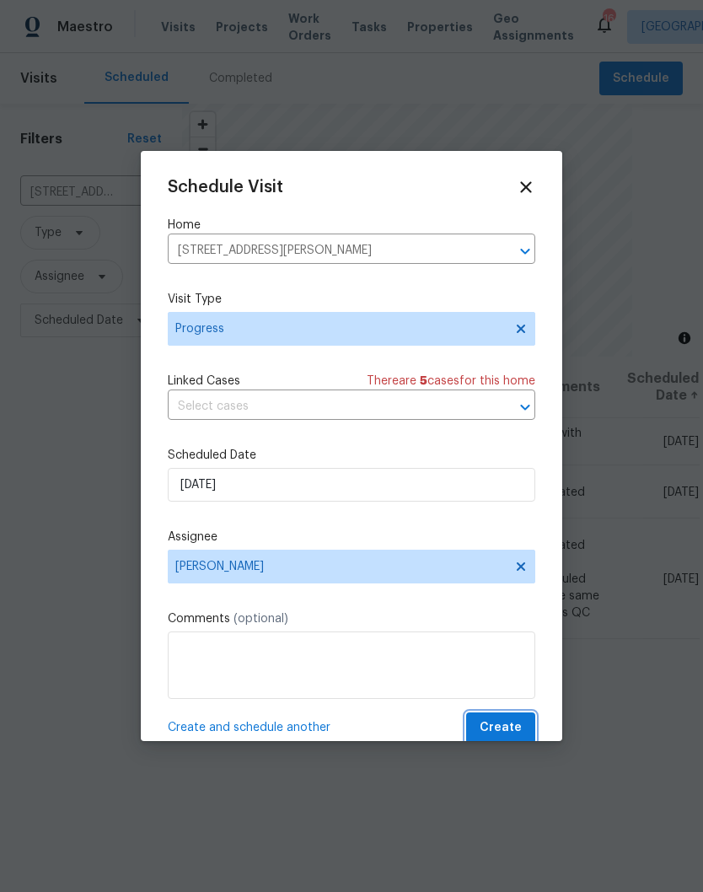
click at [517, 725] on span "Create" at bounding box center [501, 728] width 42 height 21
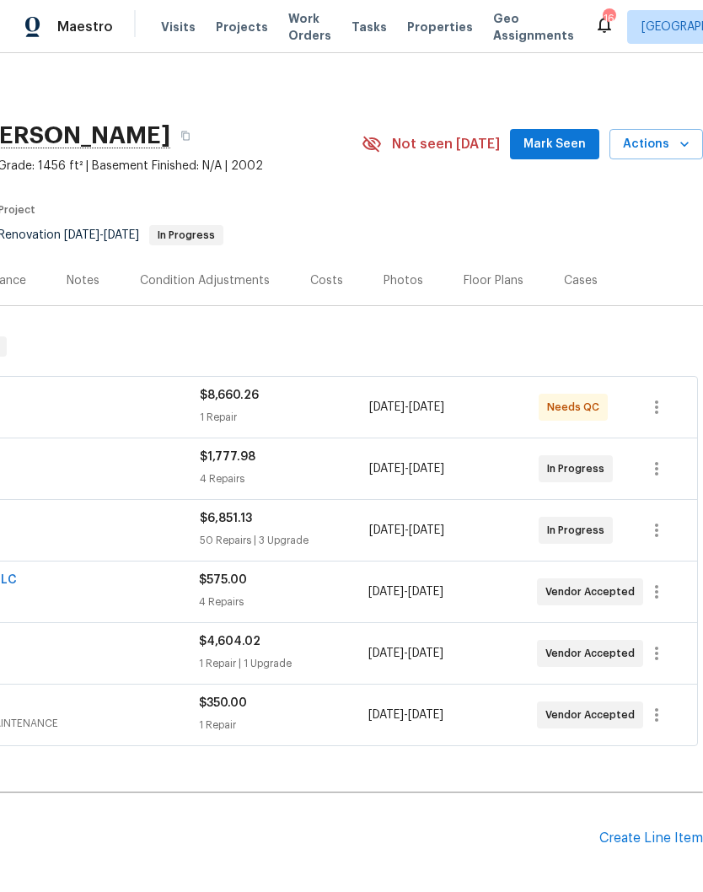
scroll to position [0, 250]
click at [566, 142] on span "Mark Seen" at bounding box center [555, 144] width 62 height 21
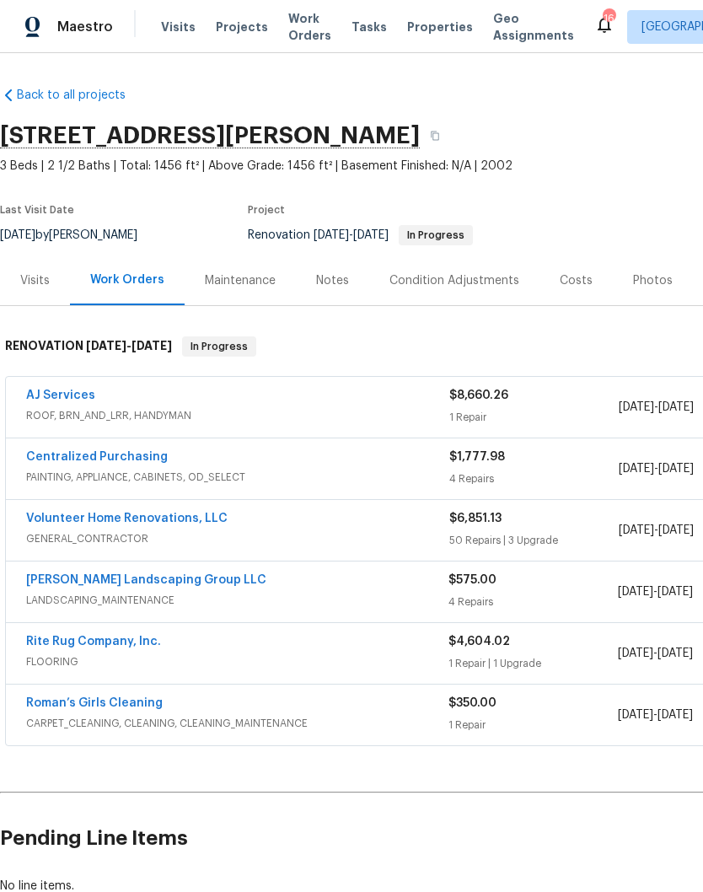
scroll to position [0, 0]
click at [159, 522] on link "Volunteer Home Renovations, LLC" at bounding box center [127, 519] width 202 height 12
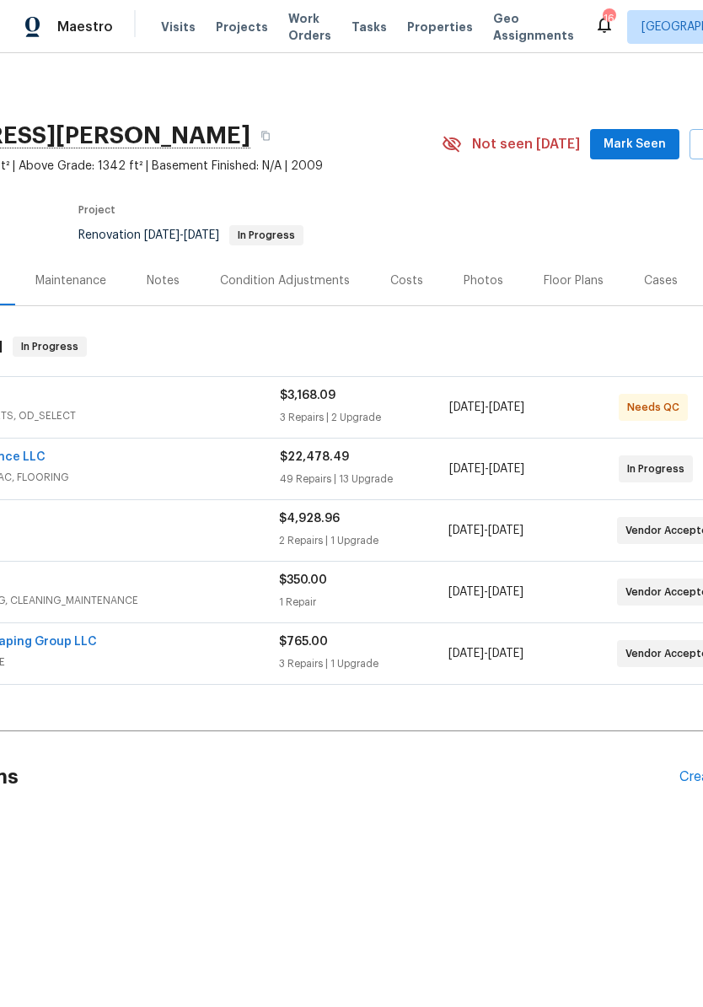
scroll to position [0, 175]
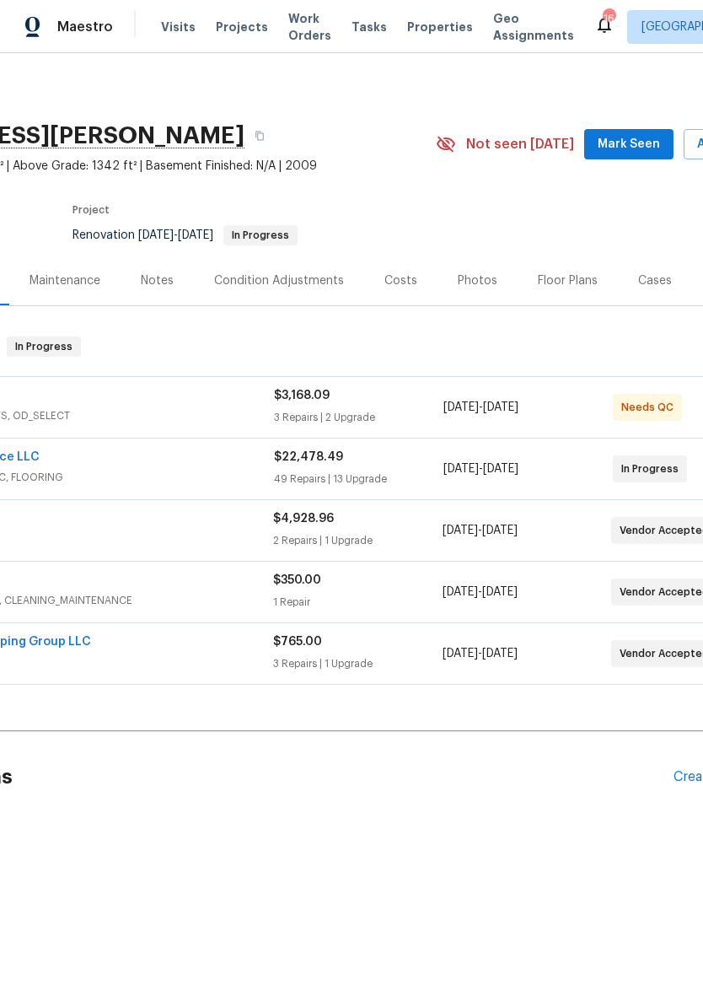
click at [640, 145] on span "Mark Seen" at bounding box center [629, 144] width 62 height 21
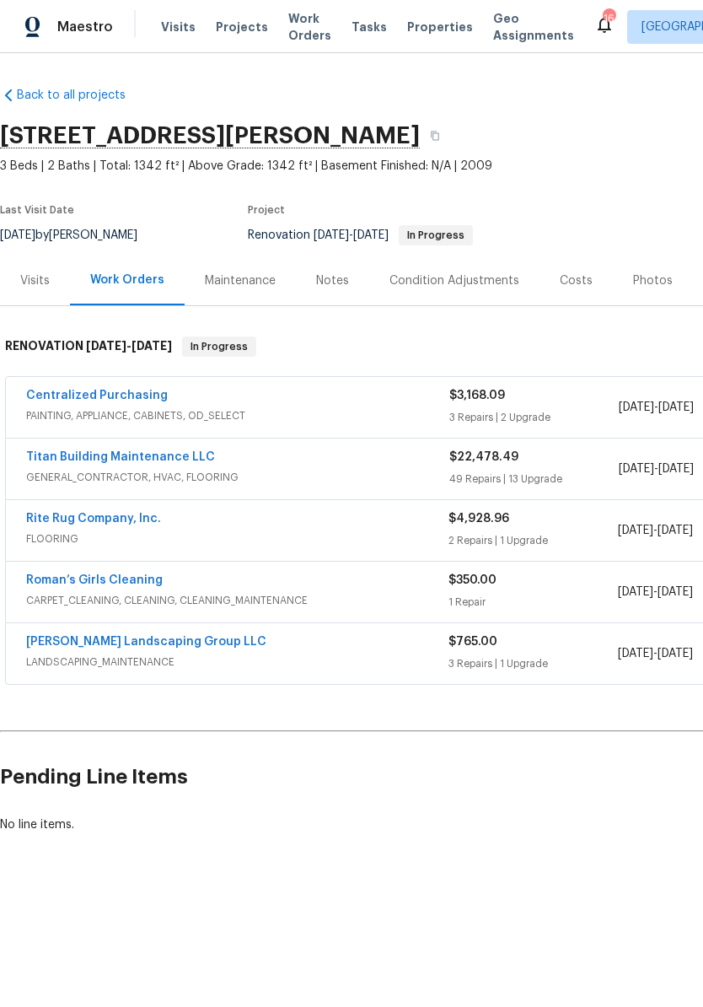
scroll to position [0, 0]
click at [144, 521] on link "Rite Rug Company, Inc." at bounding box center [93, 519] width 135 height 12
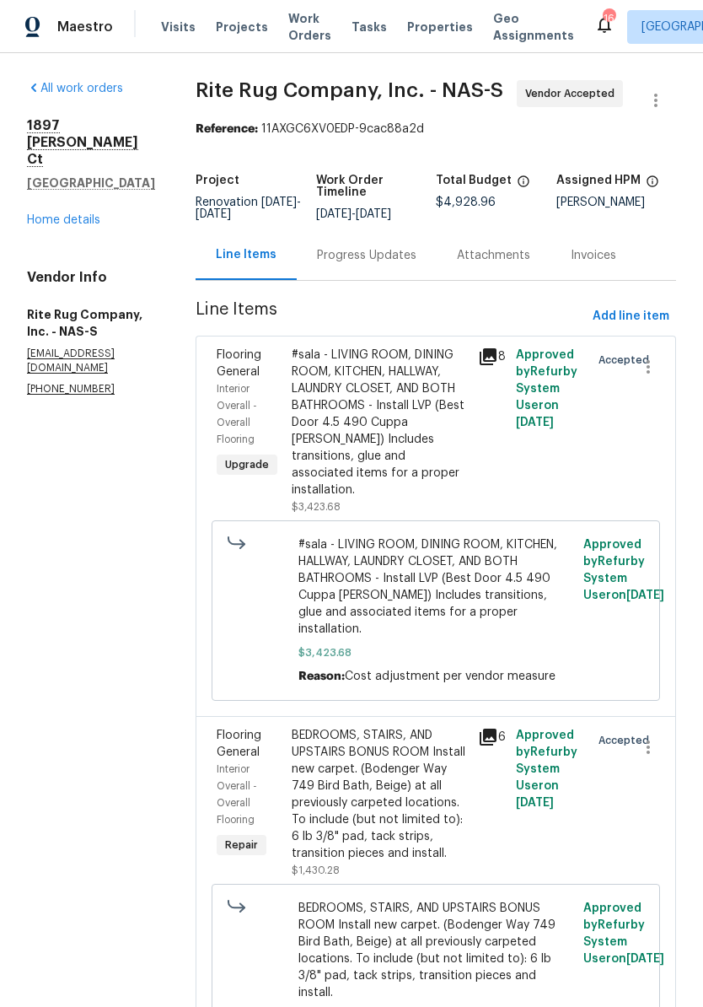
click at [417, 264] on div "Progress Updates" at bounding box center [366, 255] width 99 height 17
